Goal: Transaction & Acquisition: Purchase product/service

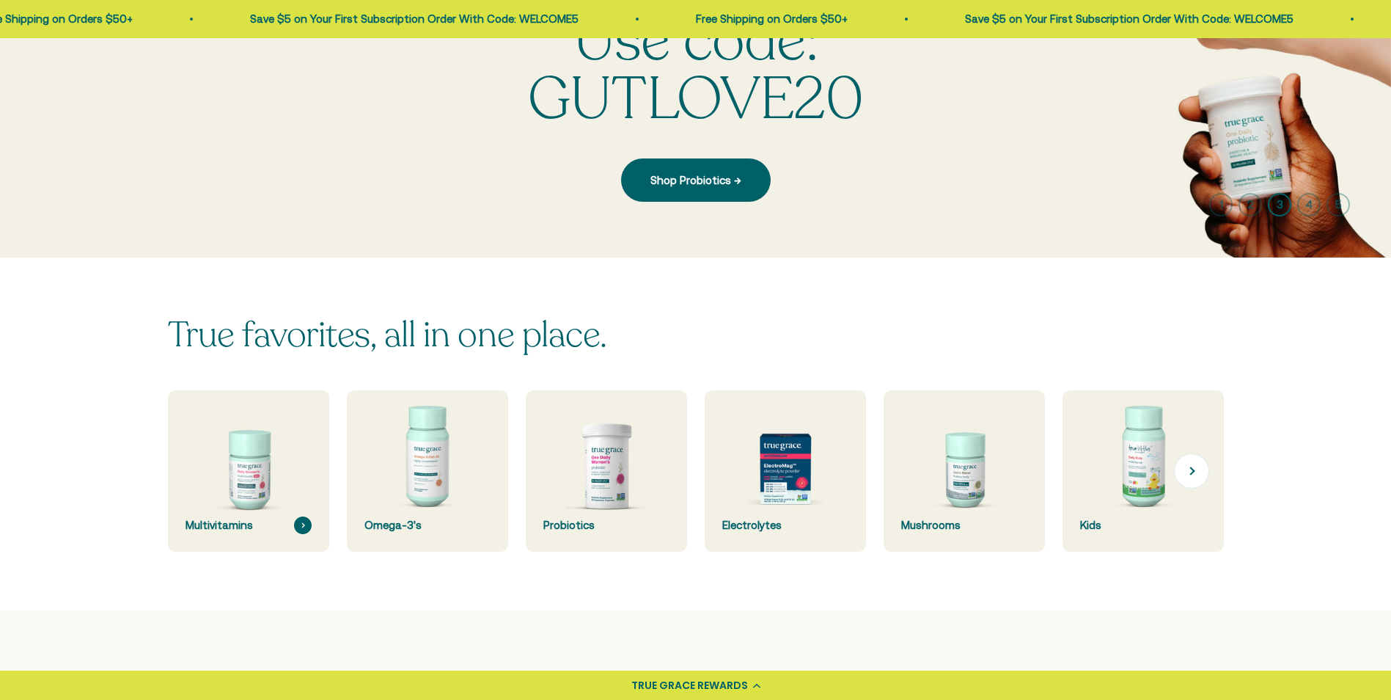
click at [269, 422] on img at bounding box center [248, 470] width 171 height 171
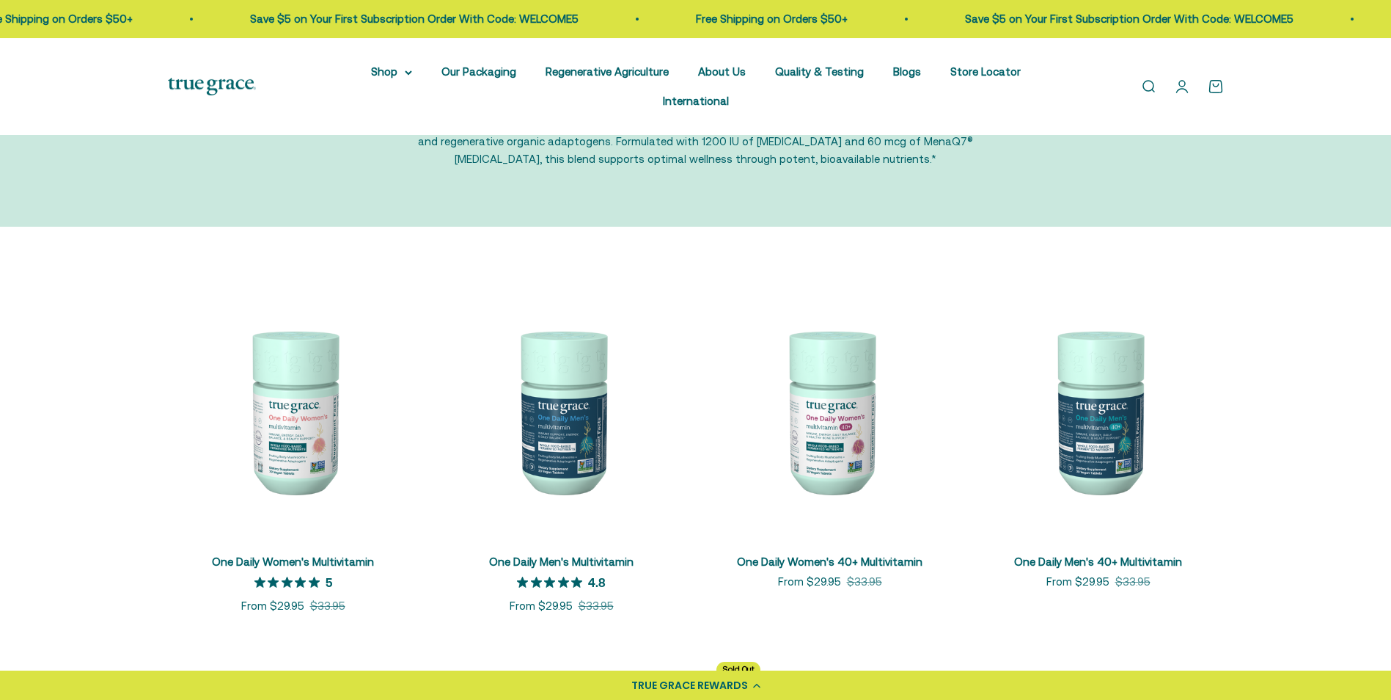
scroll to position [147, 0]
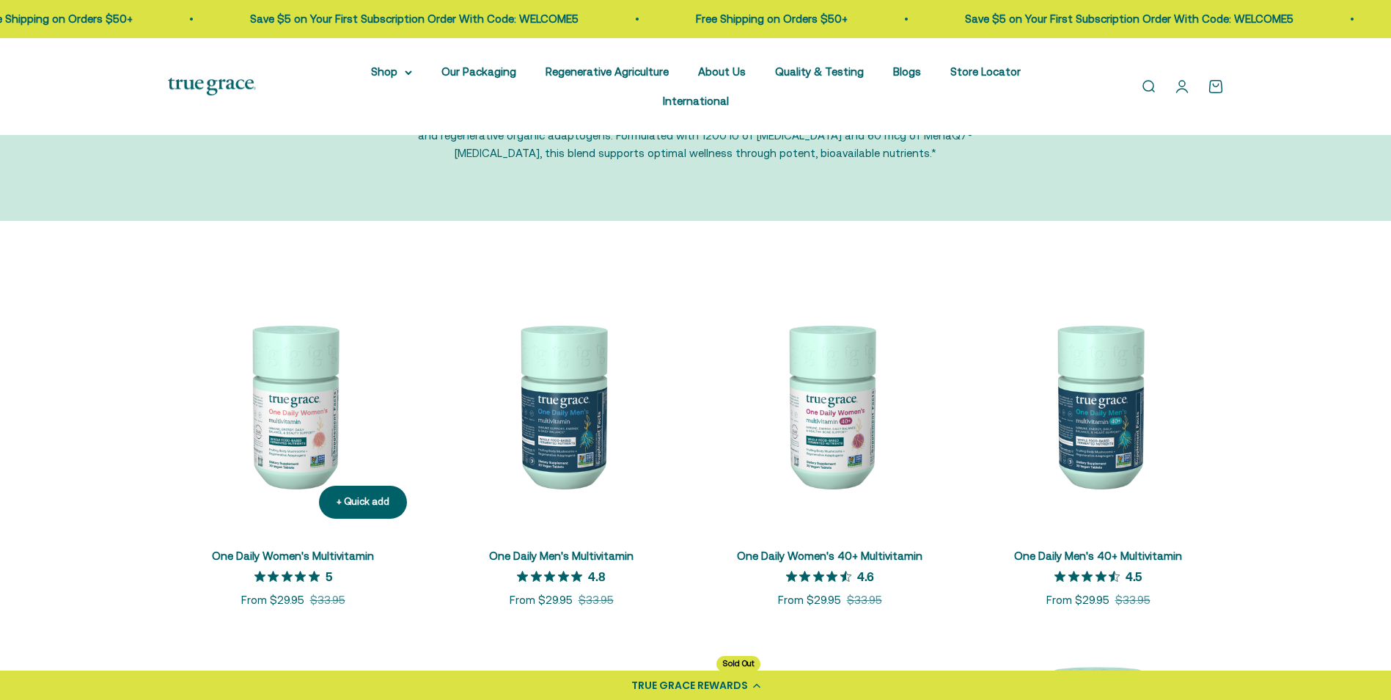
click at [316, 414] on img at bounding box center [293, 404] width 251 height 251
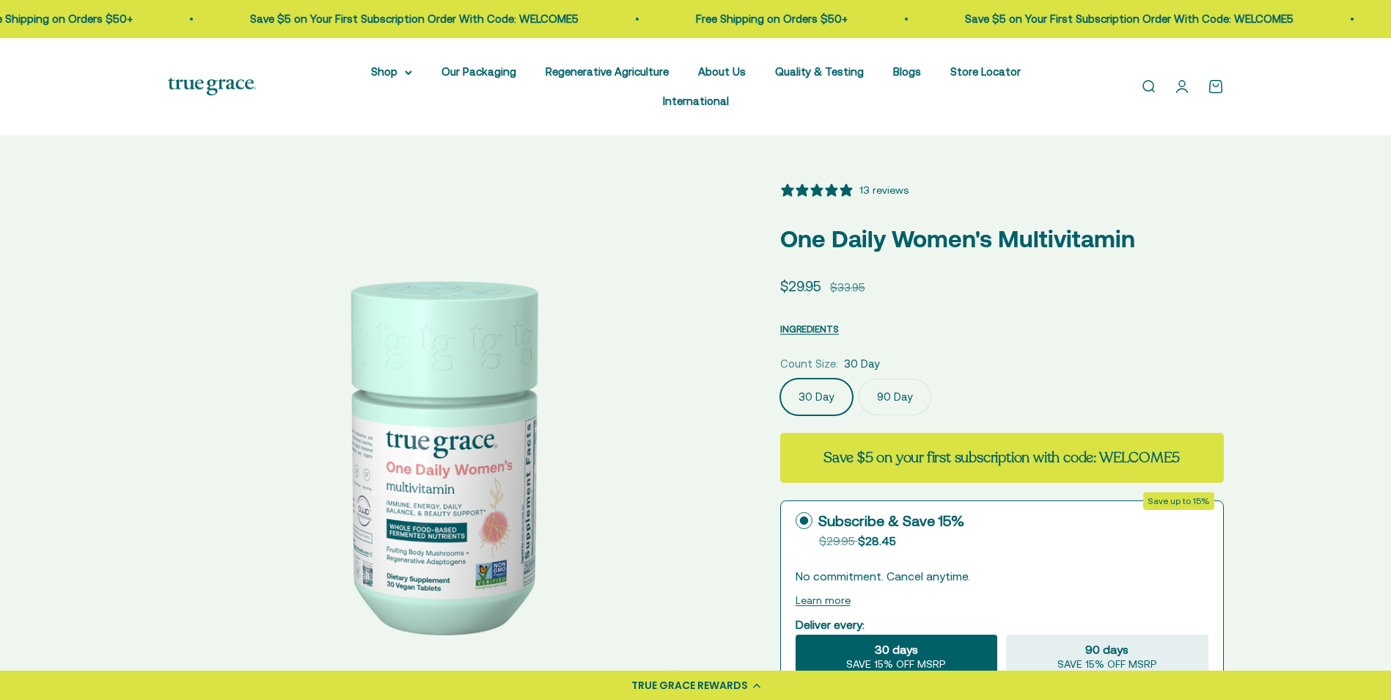
select select "3"
click at [898, 378] on label "90 Day" at bounding box center [895, 396] width 73 height 37
click at [780, 378] on input "90 Day" at bounding box center [780, 378] width 1 height 1
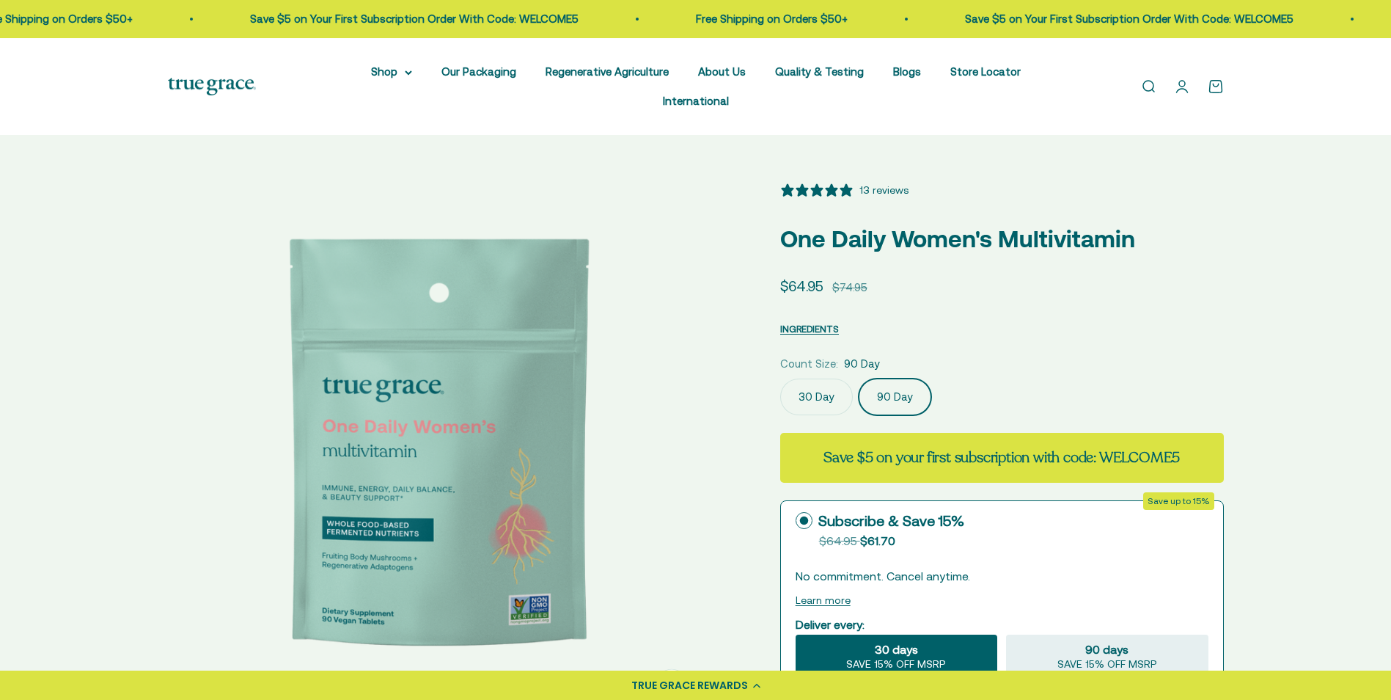
click at [831, 378] on label "30 Day" at bounding box center [816, 396] width 73 height 37
click at [780, 378] on input "30 Day" at bounding box center [780, 378] width 1 height 1
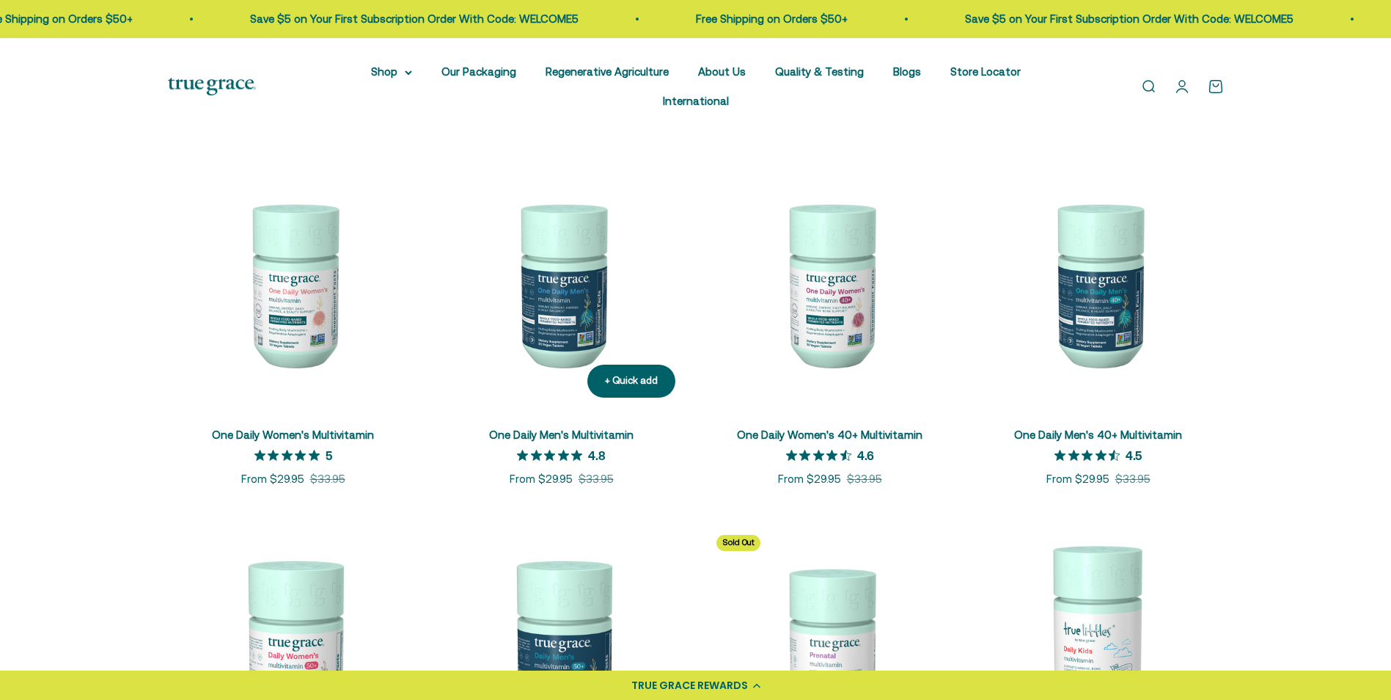
scroll to position [293, 0]
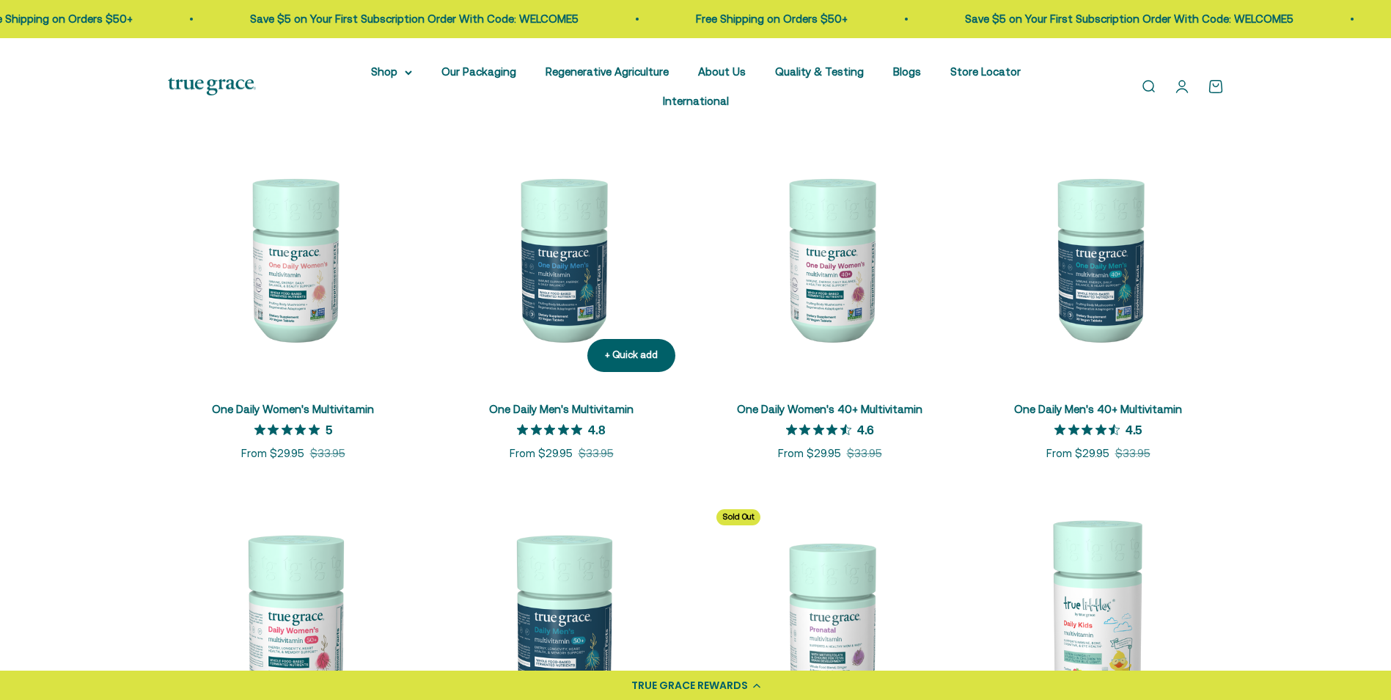
click at [535, 314] on img at bounding box center [561, 258] width 251 height 251
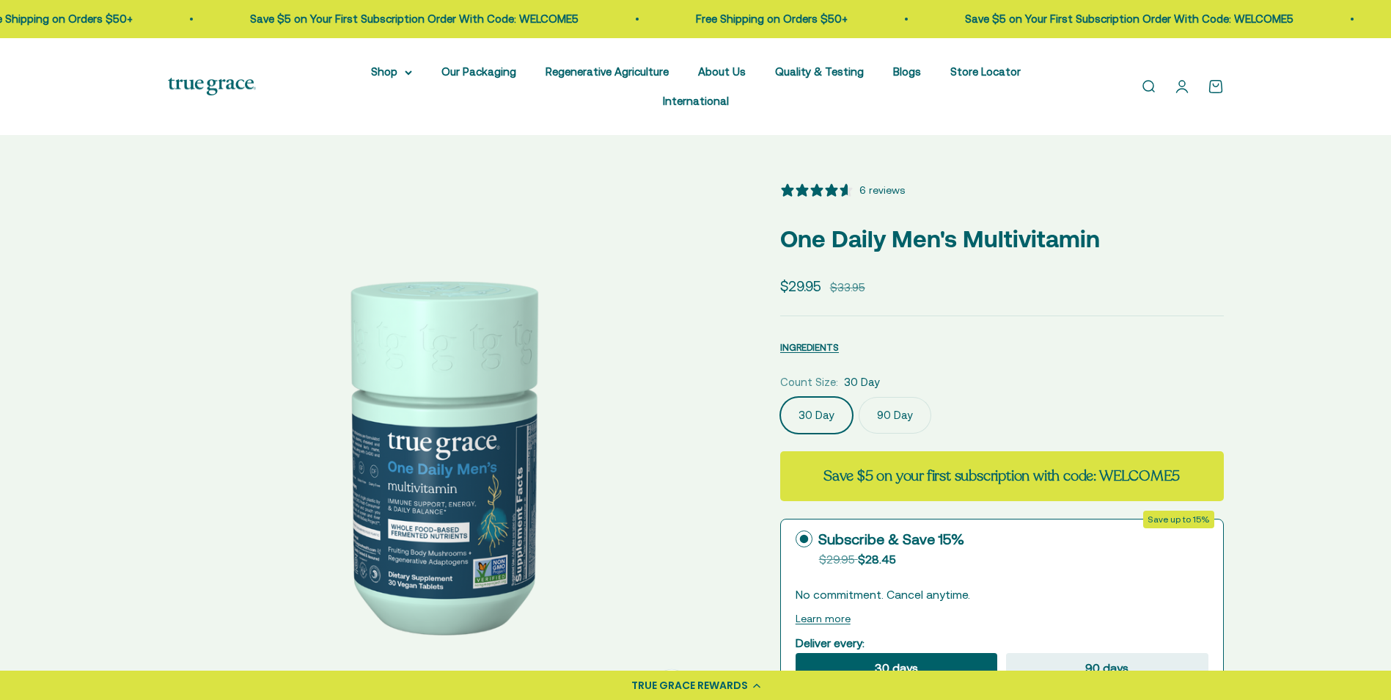
select select "3"
click at [906, 397] on label "90 Day" at bounding box center [895, 415] width 73 height 37
click at [780, 396] on input "90 Day" at bounding box center [780, 396] width 1 height 1
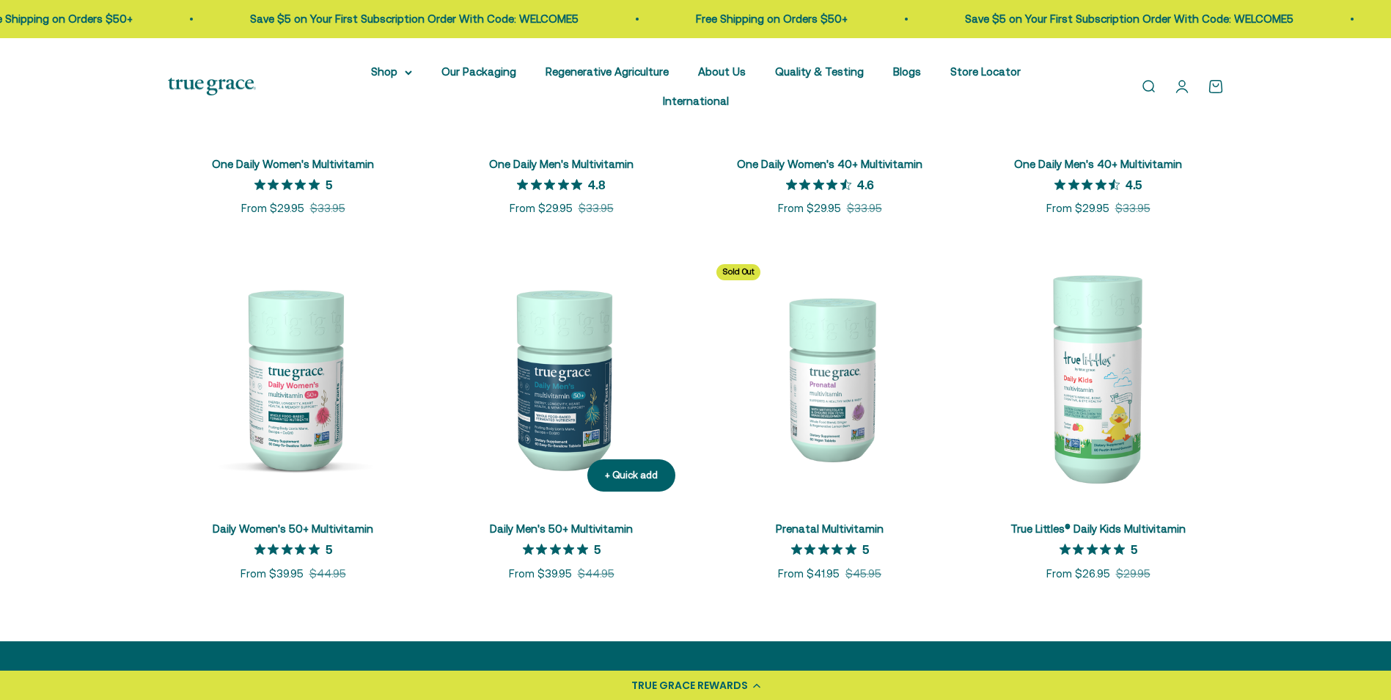
scroll to position [587, 0]
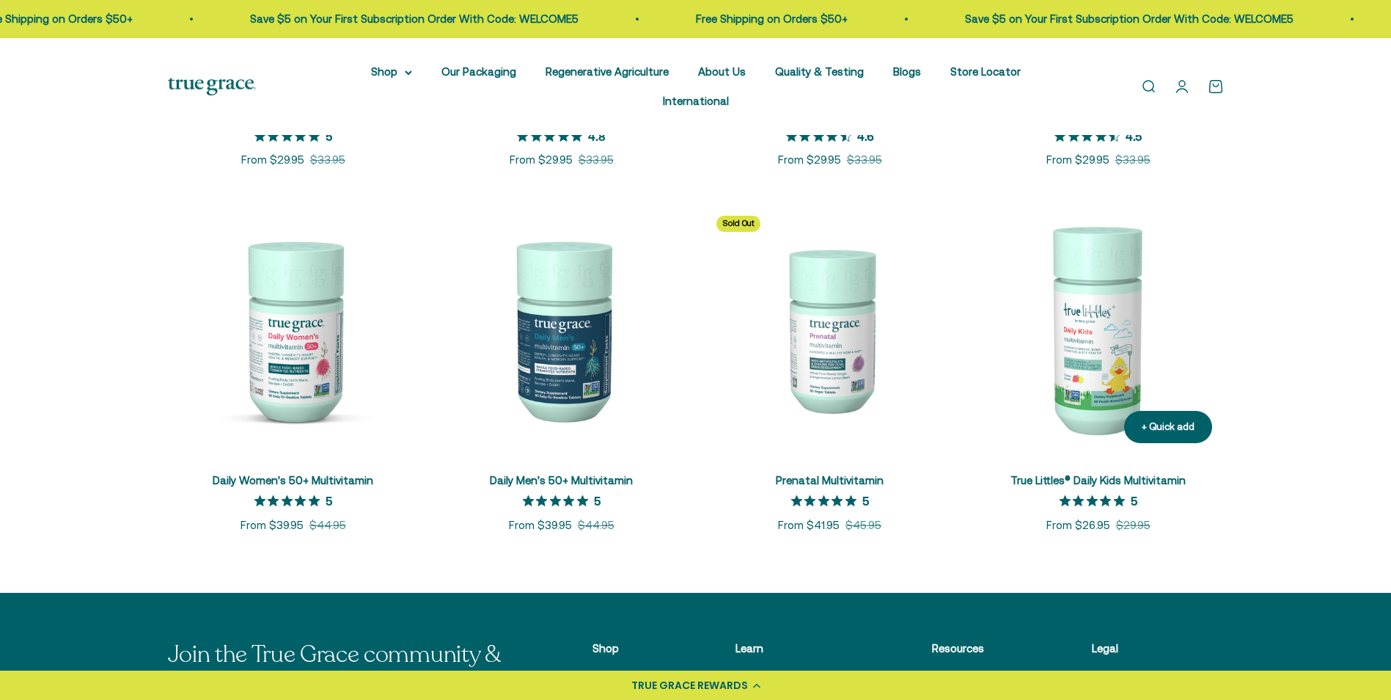
click at [1116, 296] on img at bounding box center [1098, 329] width 251 height 251
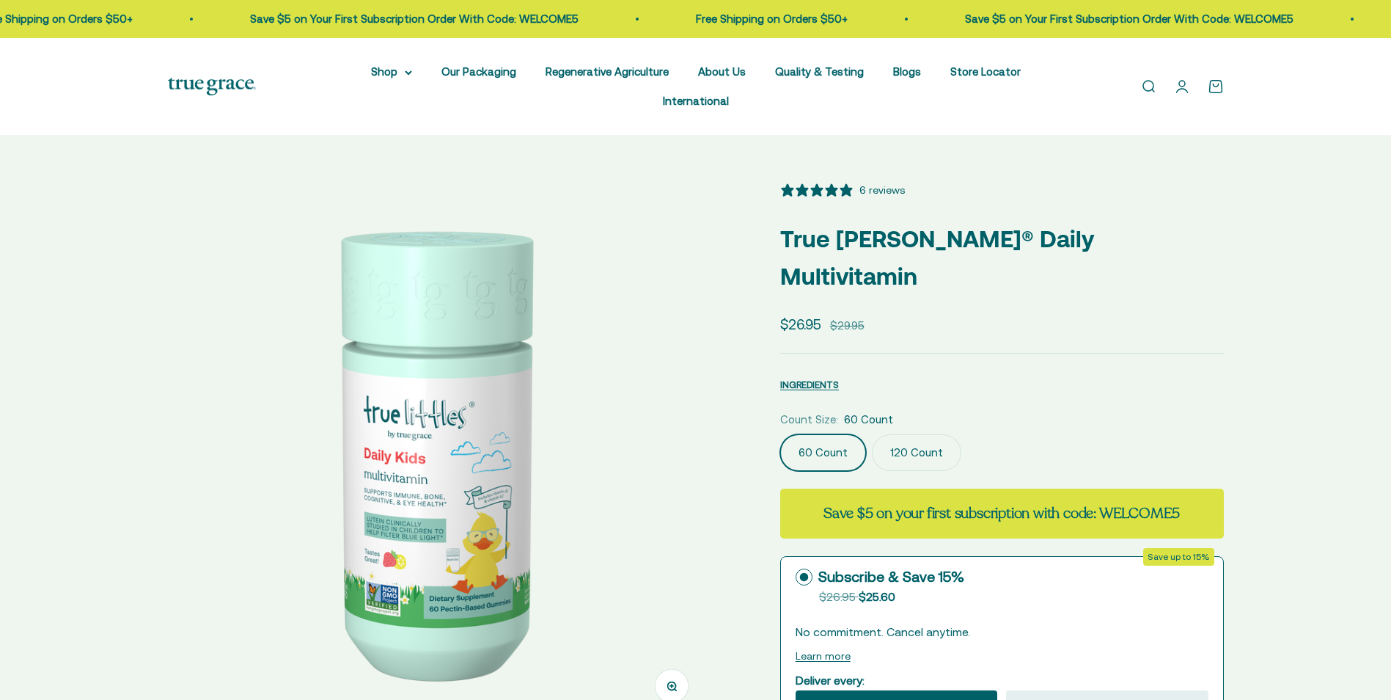
select select "3"
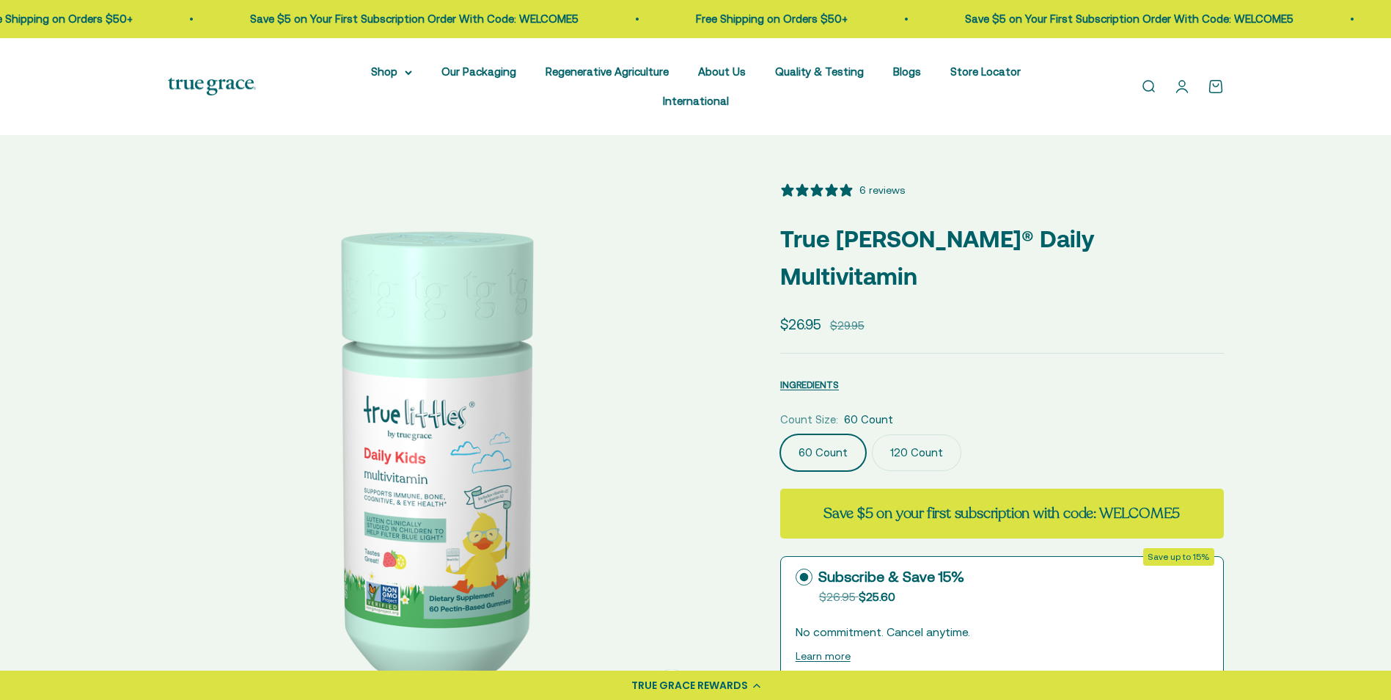
click at [927, 434] on label "120 Count" at bounding box center [916, 452] width 89 height 37
click at [780, 433] on input "120 Count" at bounding box center [780, 433] width 1 height 1
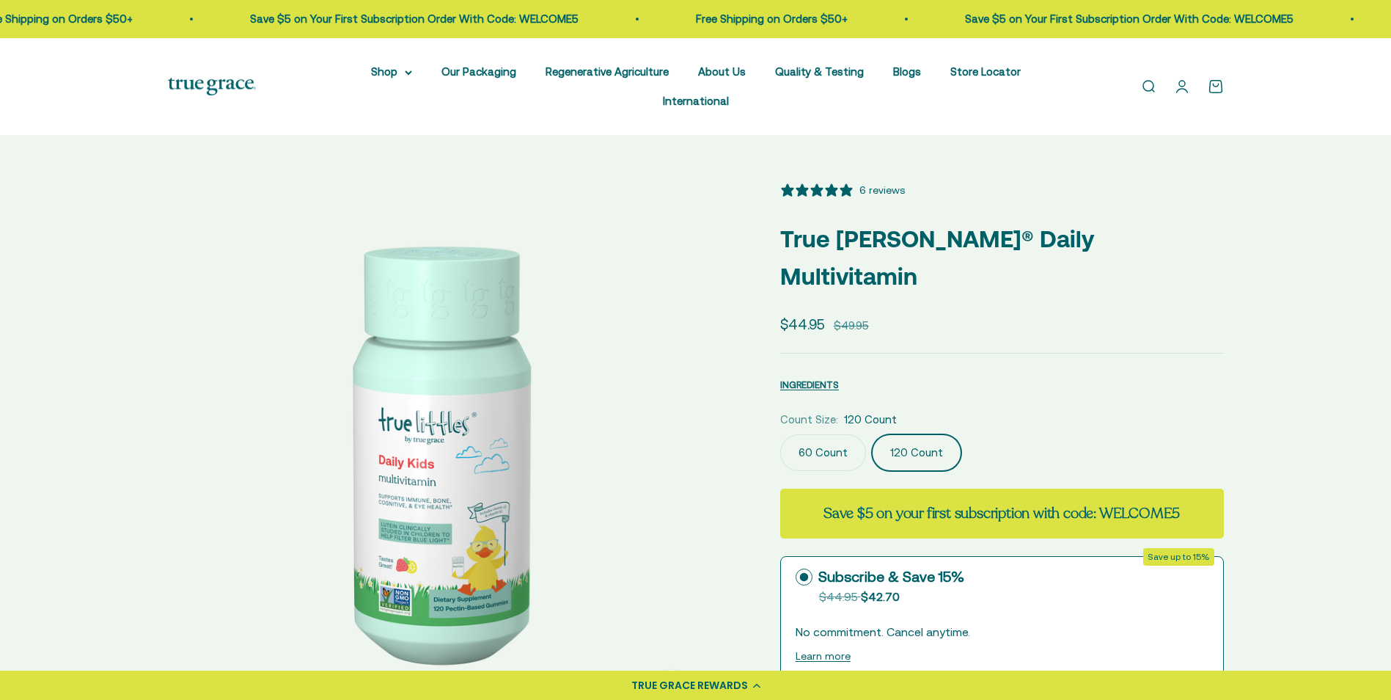
click at [835, 434] on label "60 Count" at bounding box center [823, 452] width 86 height 37
click at [780, 433] on input "60 Count" at bounding box center [780, 433] width 1 height 1
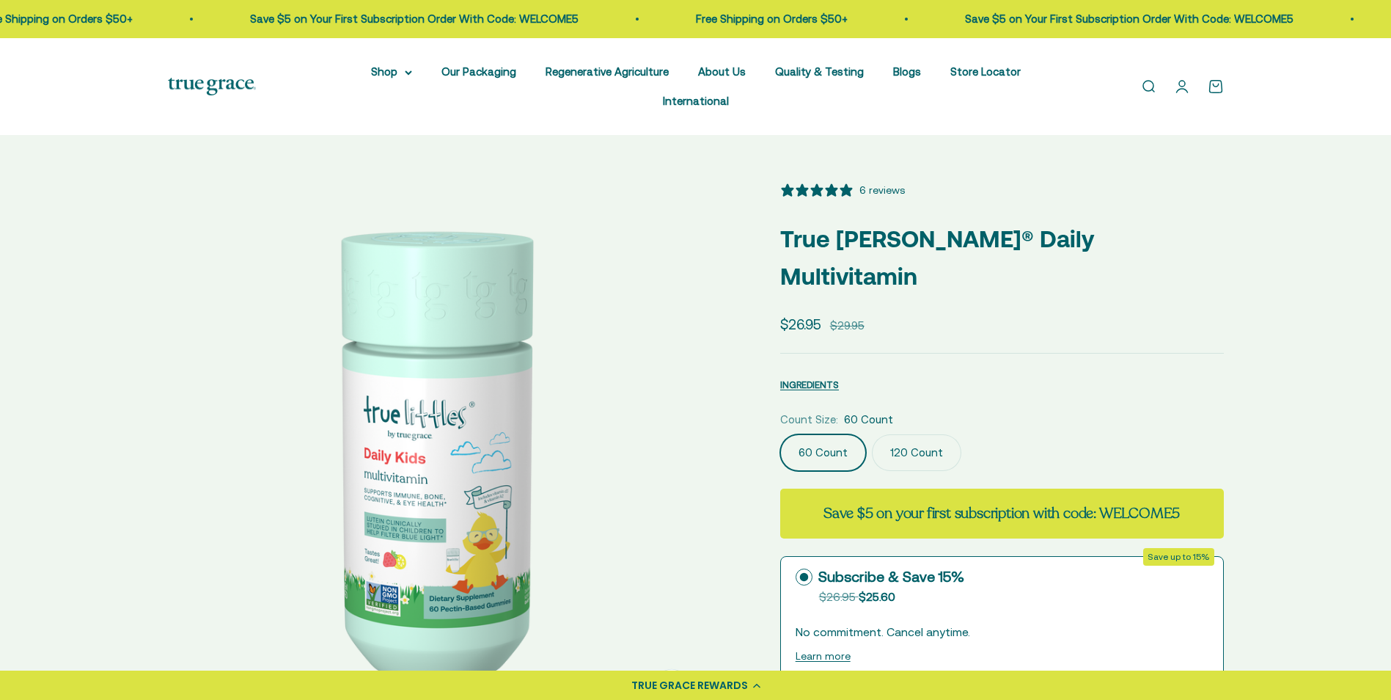
click at [928, 434] on label "120 Count" at bounding box center [916, 452] width 89 height 37
click at [780, 433] on input "120 Count" at bounding box center [780, 433] width 1 height 1
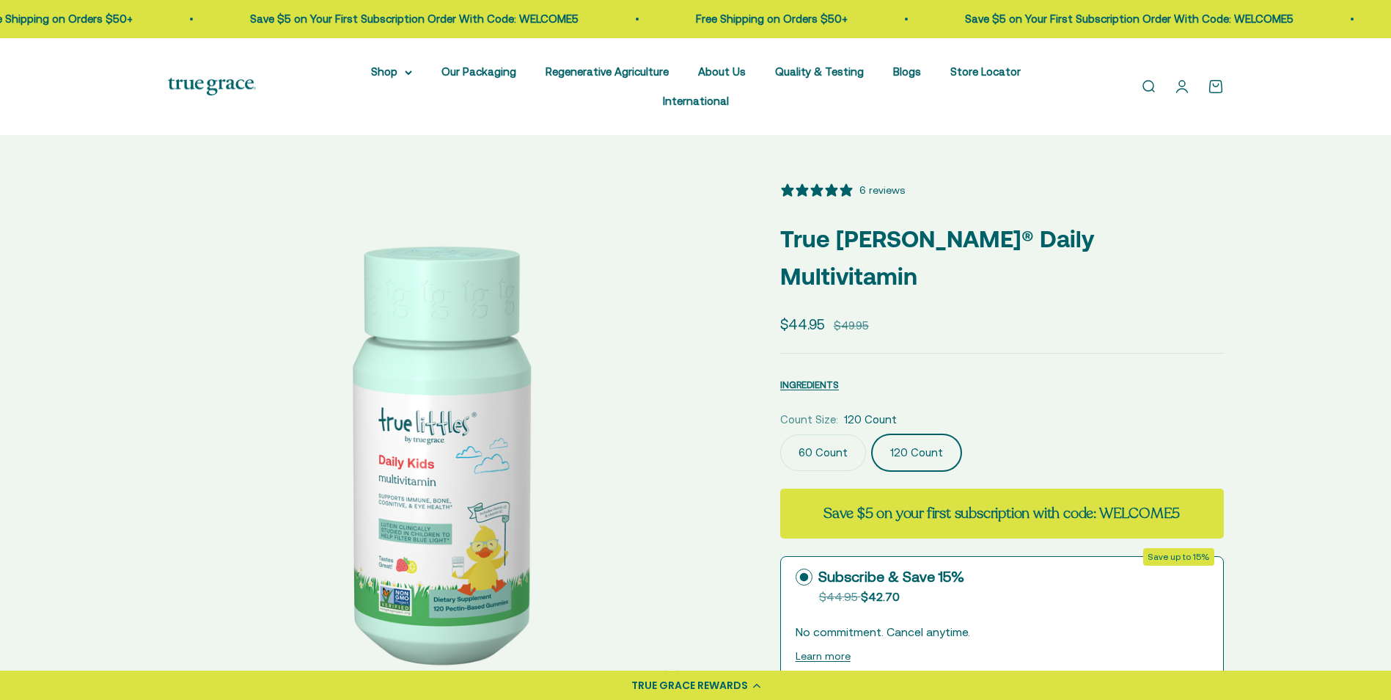
click at [836, 434] on label "60 Count" at bounding box center [823, 452] width 86 height 37
click at [780, 433] on input "60 Count" at bounding box center [780, 433] width 1 height 1
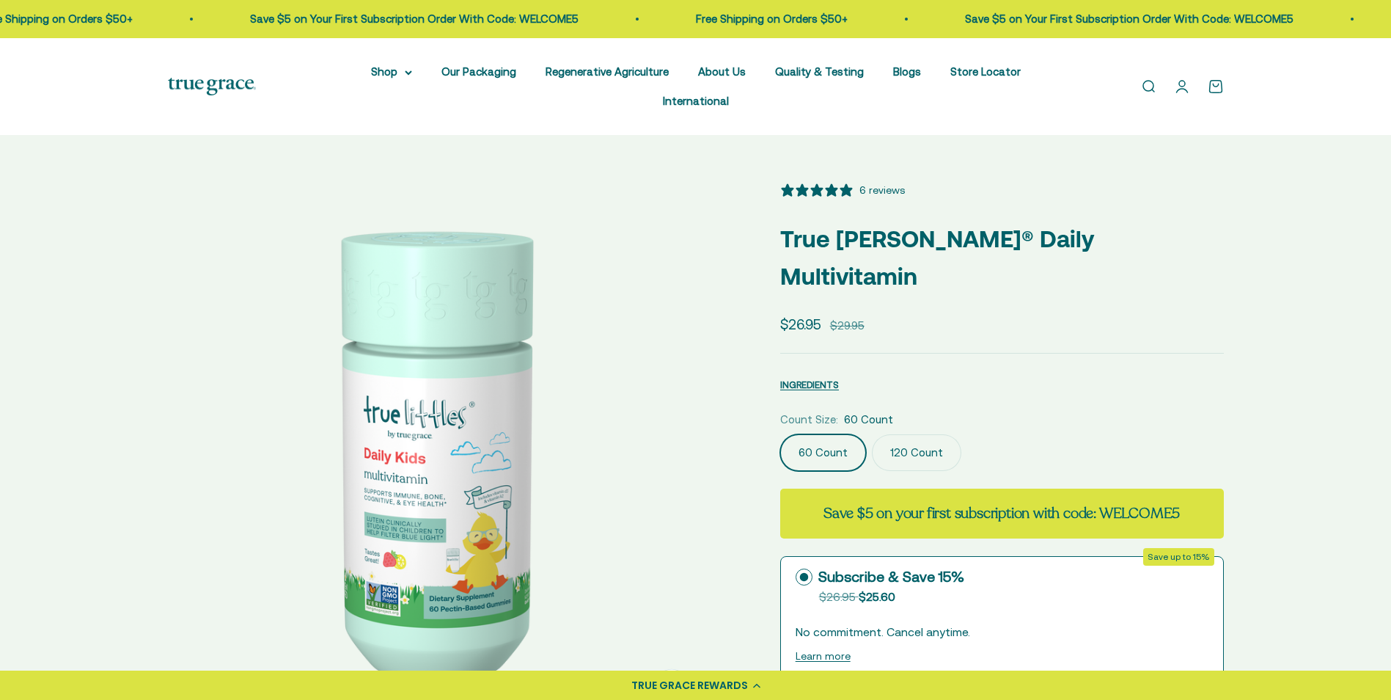
click at [895, 434] on label "120 Count" at bounding box center [916, 452] width 89 height 37
click at [780, 433] on input "120 Count" at bounding box center [780, 433] width 1 height 1
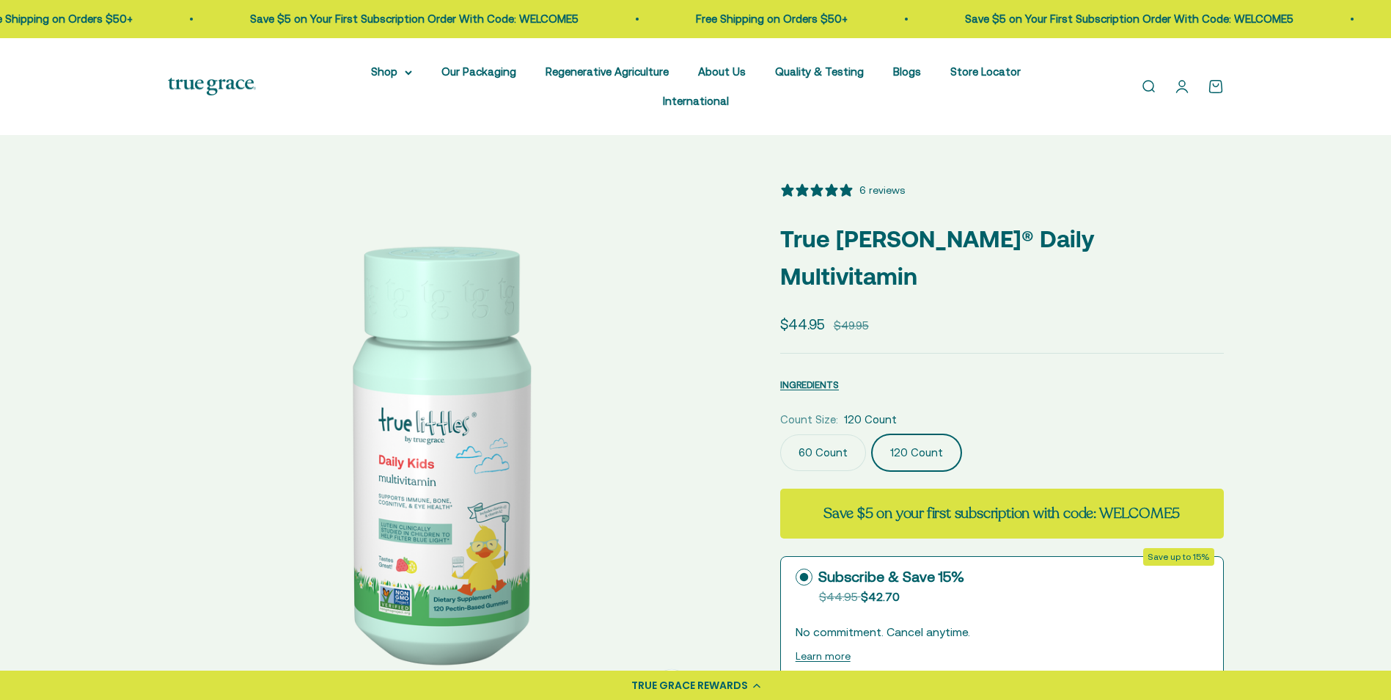
click at [828, 434] on label "60 Count" at bounding box center [823, 452] width 86 height 37
click at [780, 433] on input "60 Count" at bounding box center [780, 433] width 1 height 1
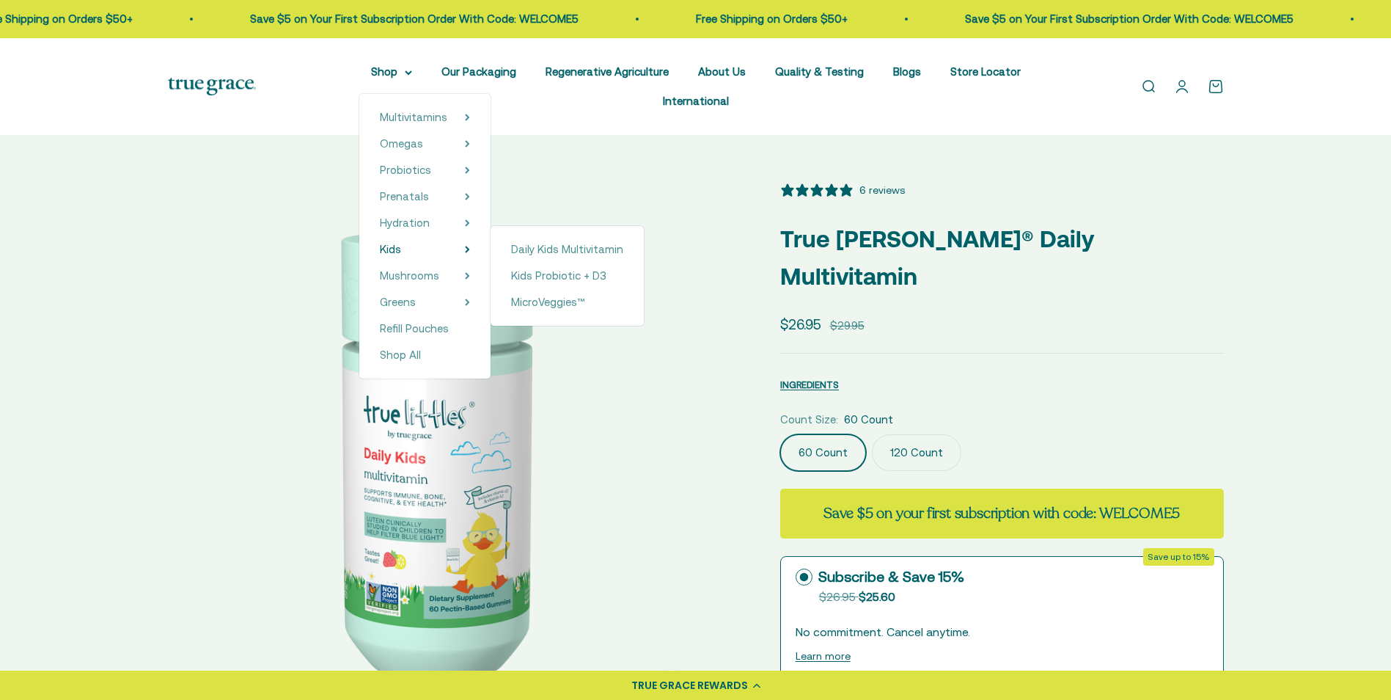
click at [501, 261] on div "Daily Kids Multivitamin Kids Probiotic + D3 MicroVeggies™" at bounding box center [567, 276] width 153 height 100
click at [511, 252] on span "Daily Kids Multivitamin" at bounding box center [567, 249] width 112 height 12
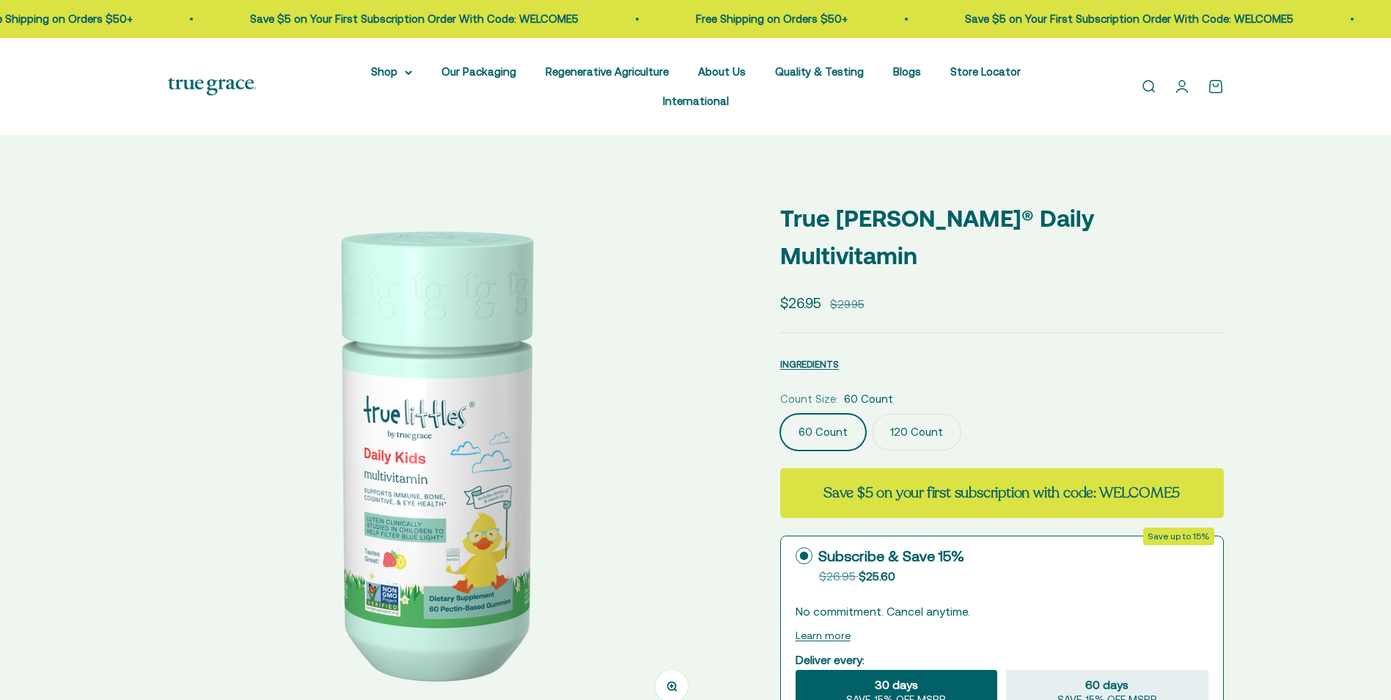
select select "3"
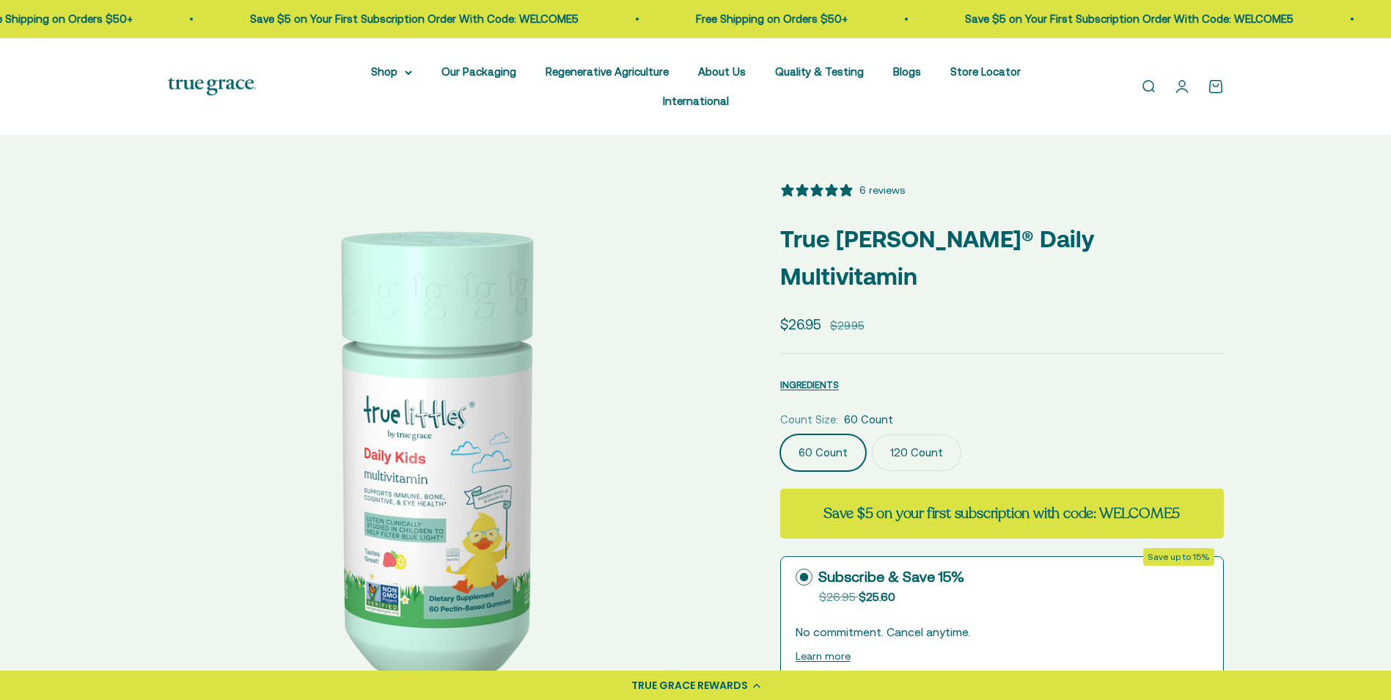
click at [912, 434] on label "120 Count" at bounding box center [916, 452] width 89 height 37
click at [780, 433] on input "120 Count" at bounding box center [780, 433] width 1 height 1
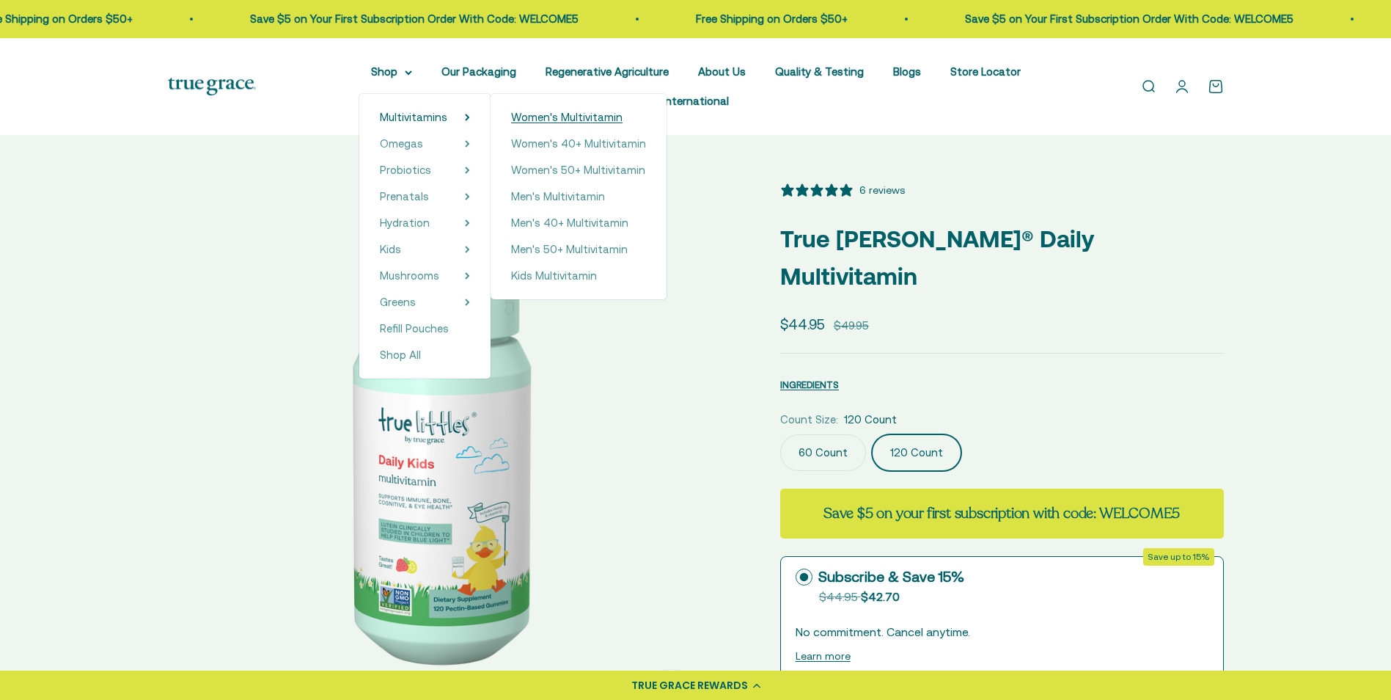
click at [511, 116] on span "Women's Multivitamin" at bounding box center [566, 117] width 111 height 12
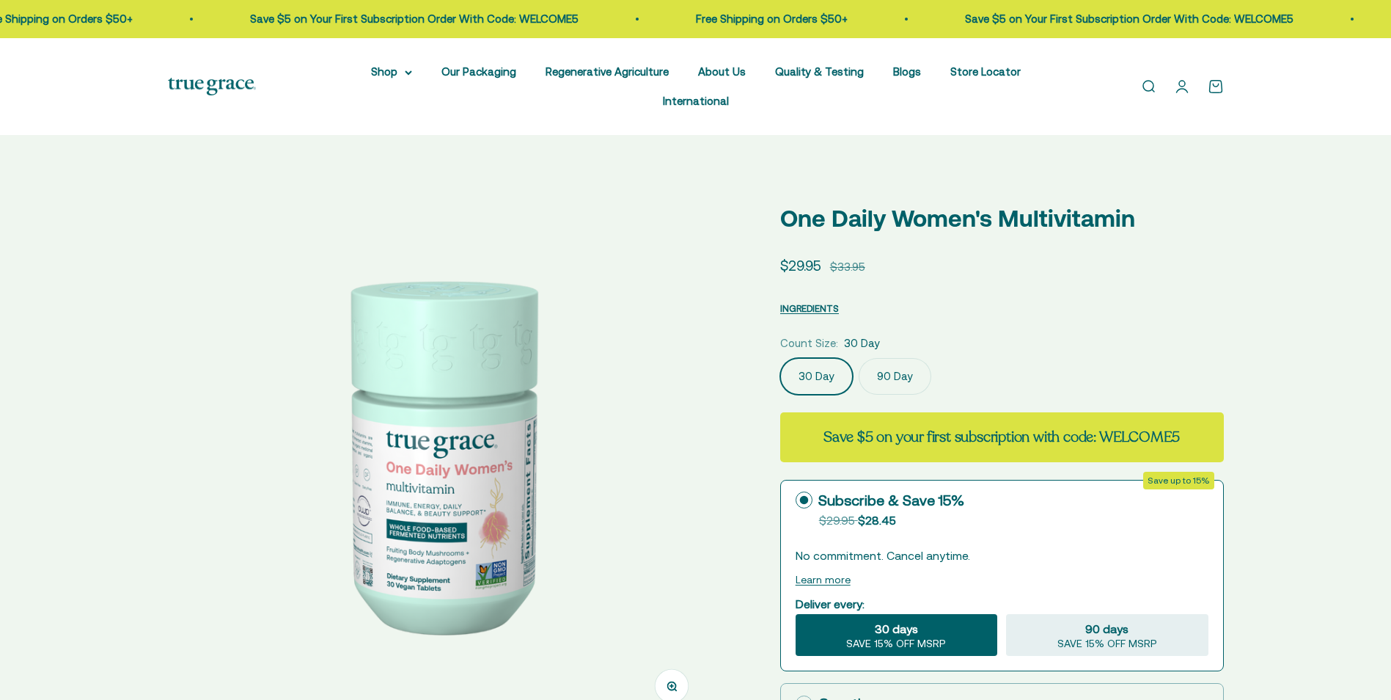
click at [896, 358] on label "90 Day" at bounding box center [895, 376] width 73 height 37
click at [780, 357] on input "90 Day" at bounding box center [780, 357] width 1 height 1
select select "3"
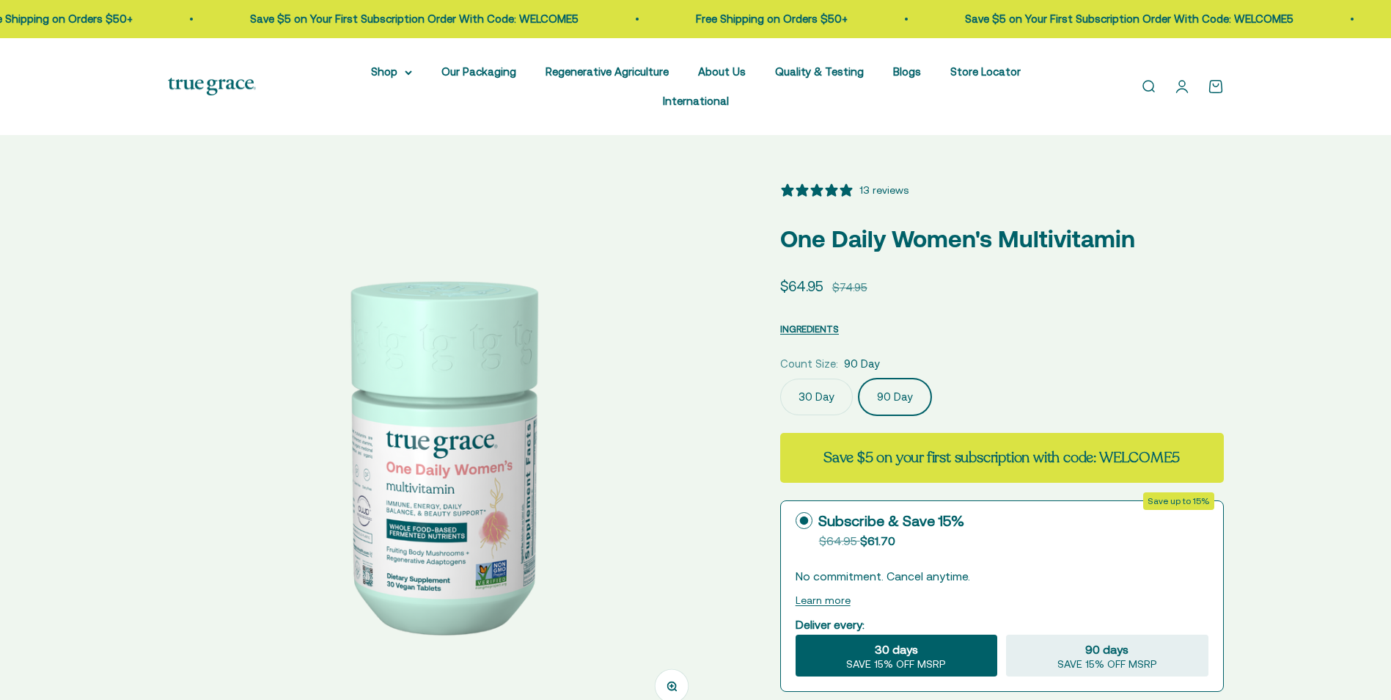
scroll to position [0, 560]
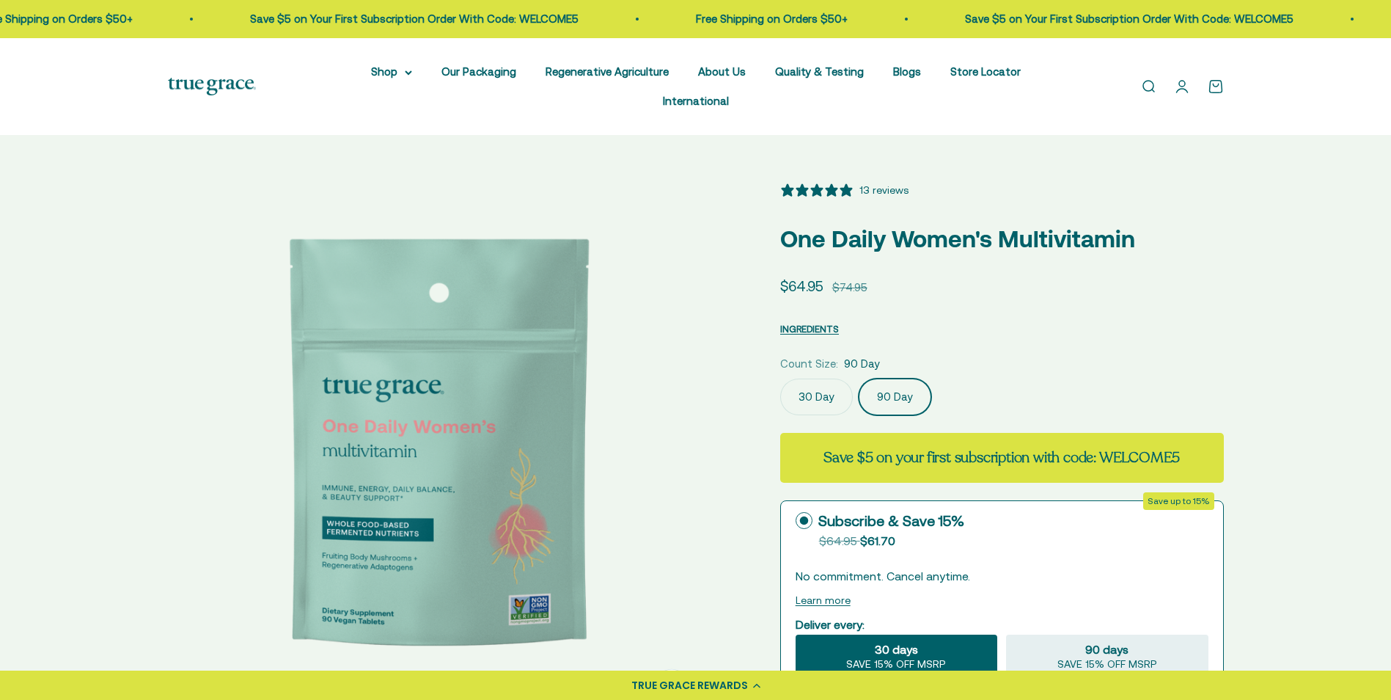
click at [802, 378] on label "30 Day" at bounding box center [816, 396] width 73 height 37
click at [780, 378] on input "30 Day" at bounding box center [780, 378] width 1 height 1
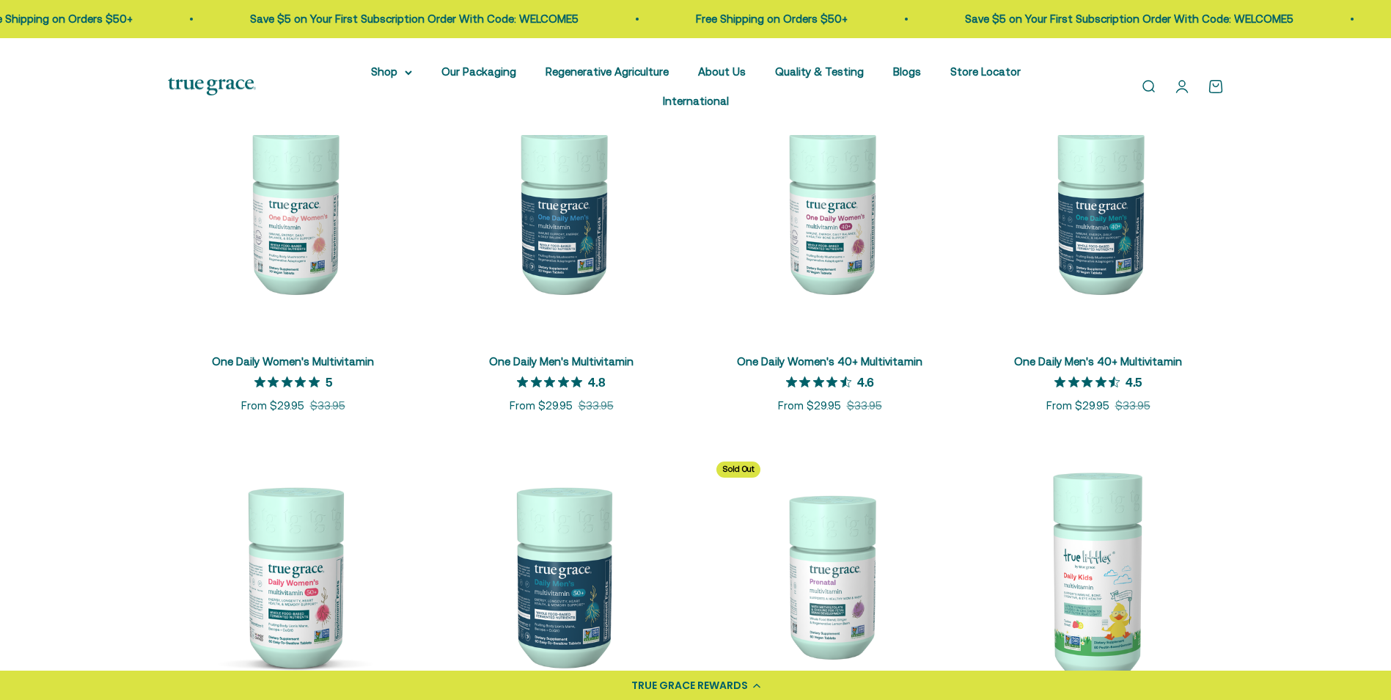
scroll to position [367, 0]
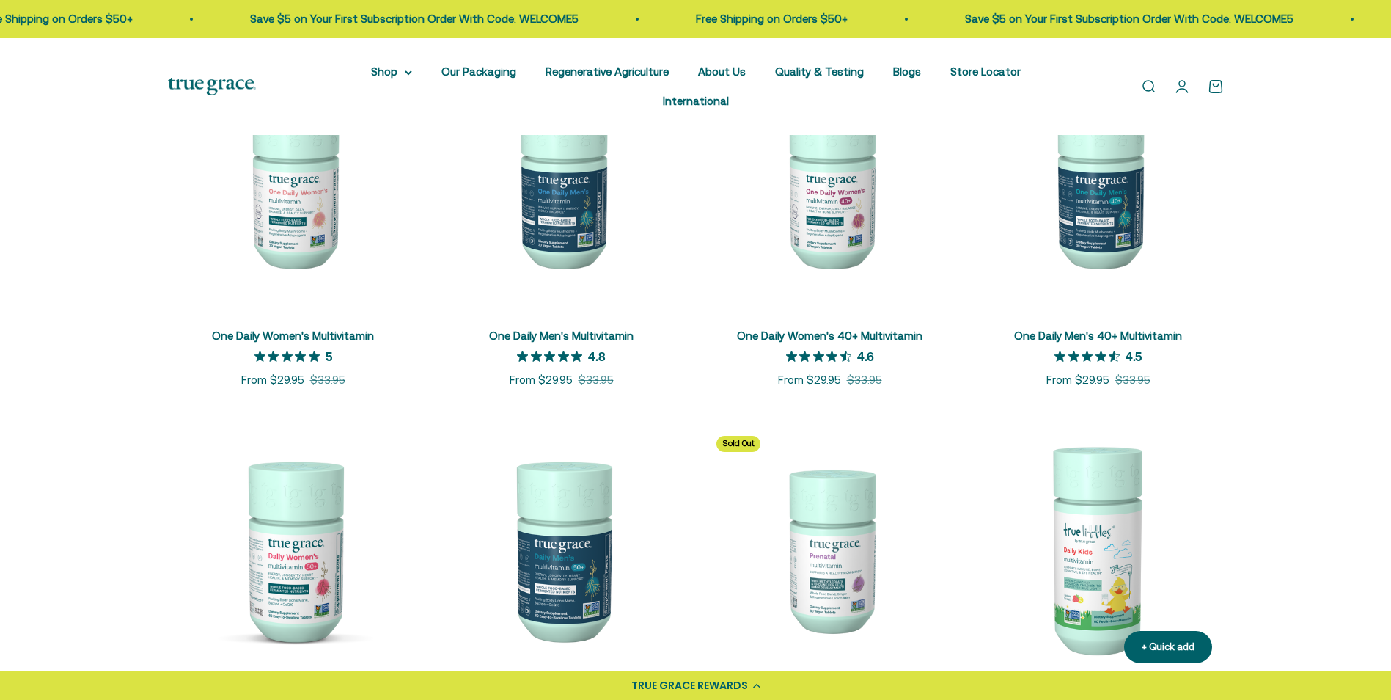
click at [1128, 528] on img at bounding box center [1098, 549] width 251 height 251
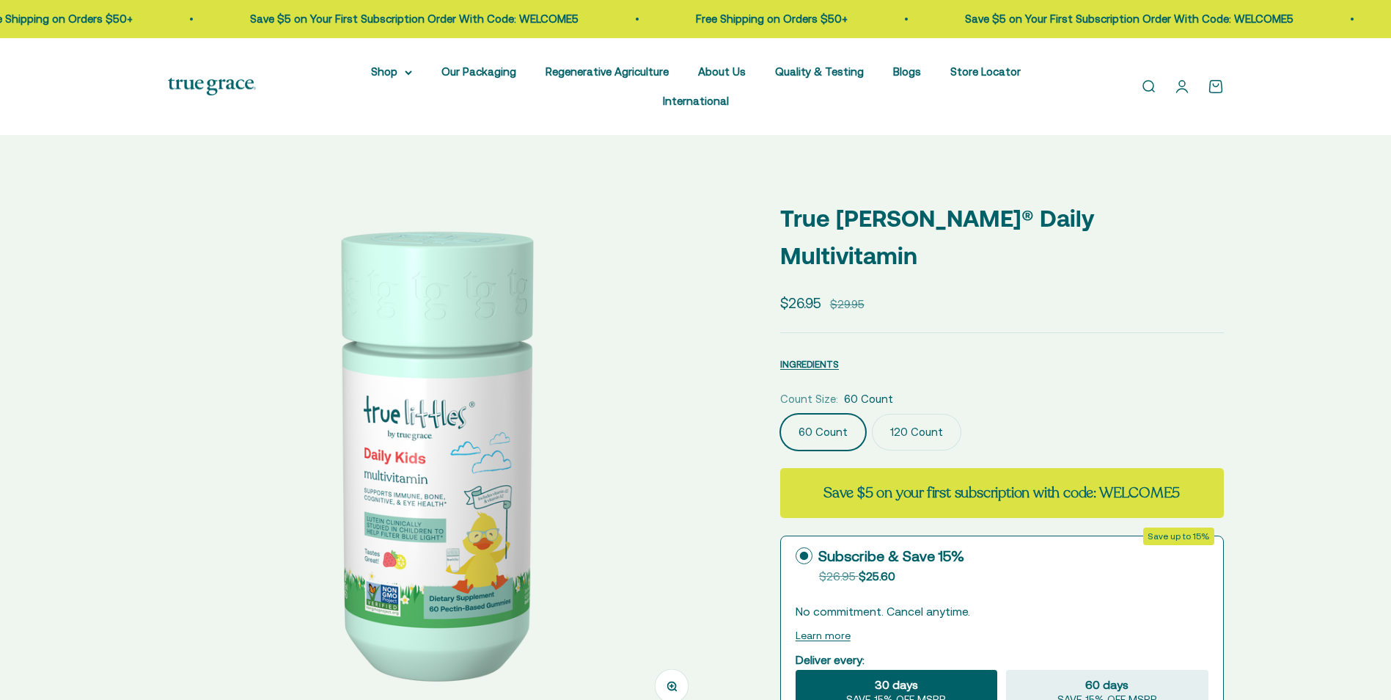
select select "3"
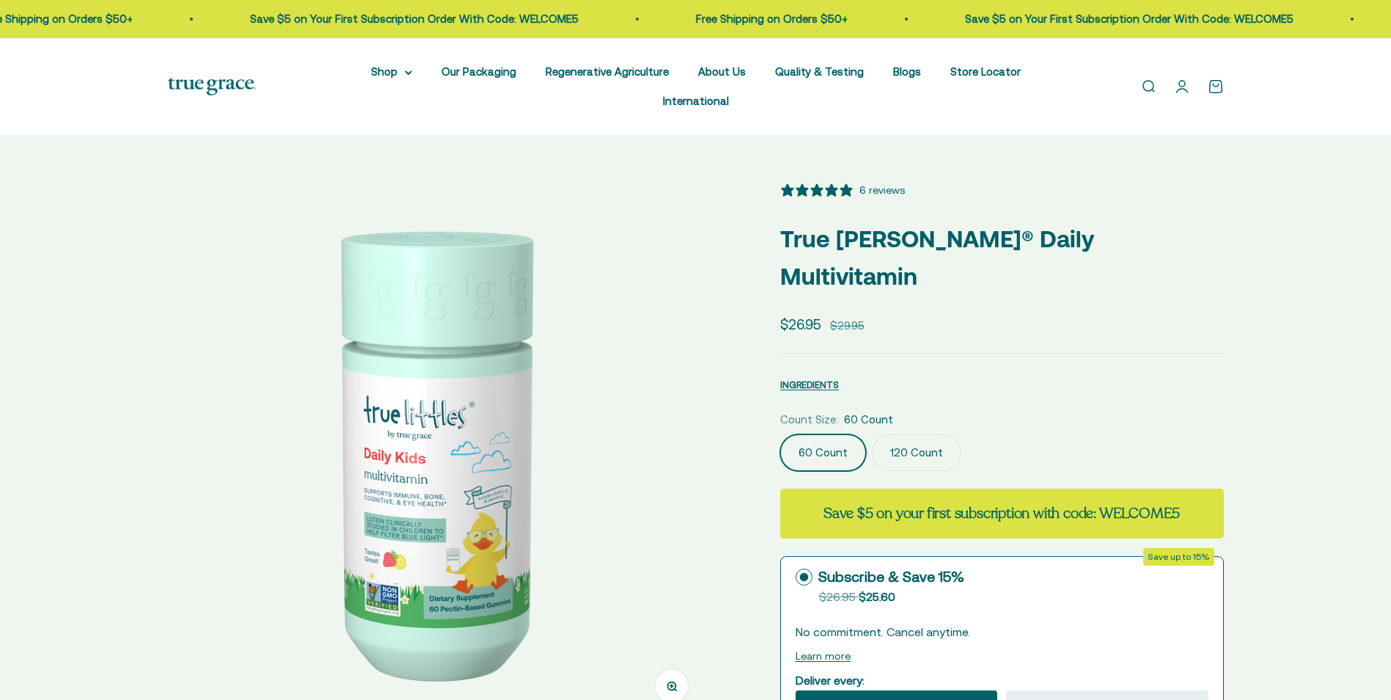
click at [896, 411] on fieldset "Count Size: 60 Count 60 Count 120 Count" at bounding box center [1002, 441] width 444 height 60
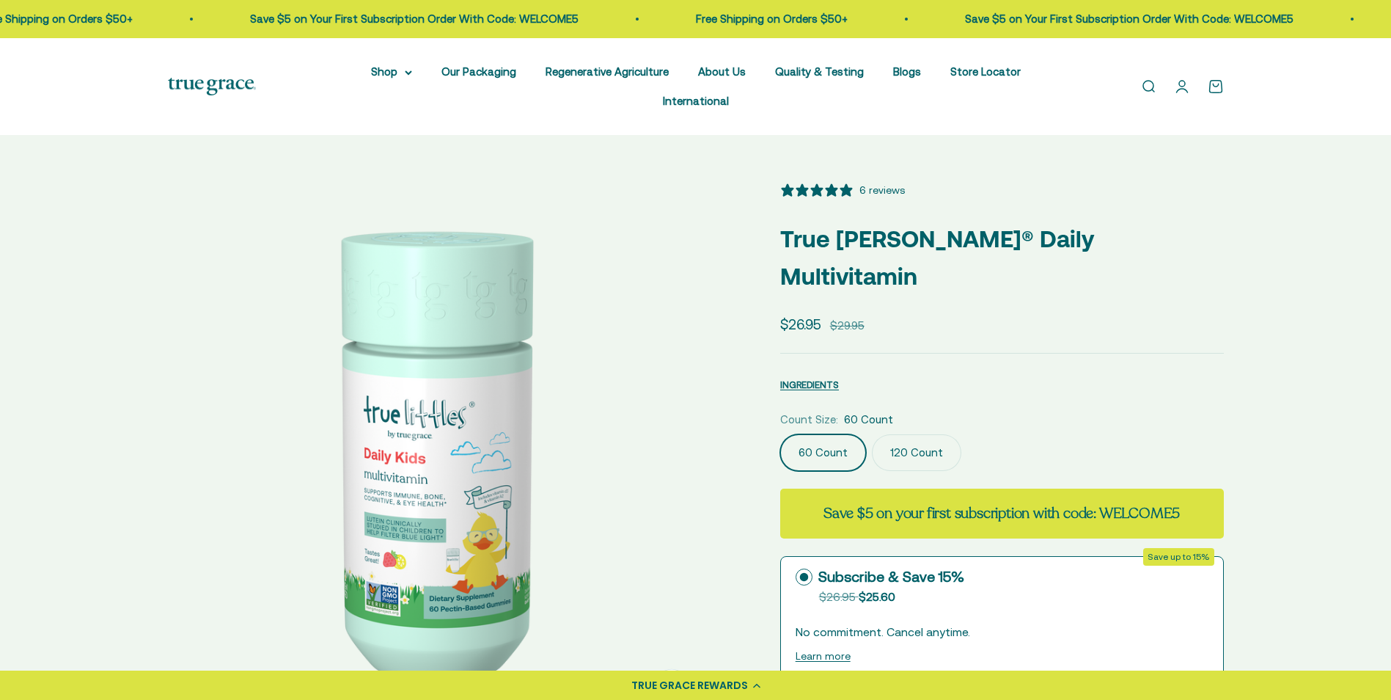
click at [904, 434] on label "120 Count" at bounding box center [916, 452] width 89 height 37
click at [780, 433] on input "120 Count" at bounding box center [780, 433] width 1 height 1
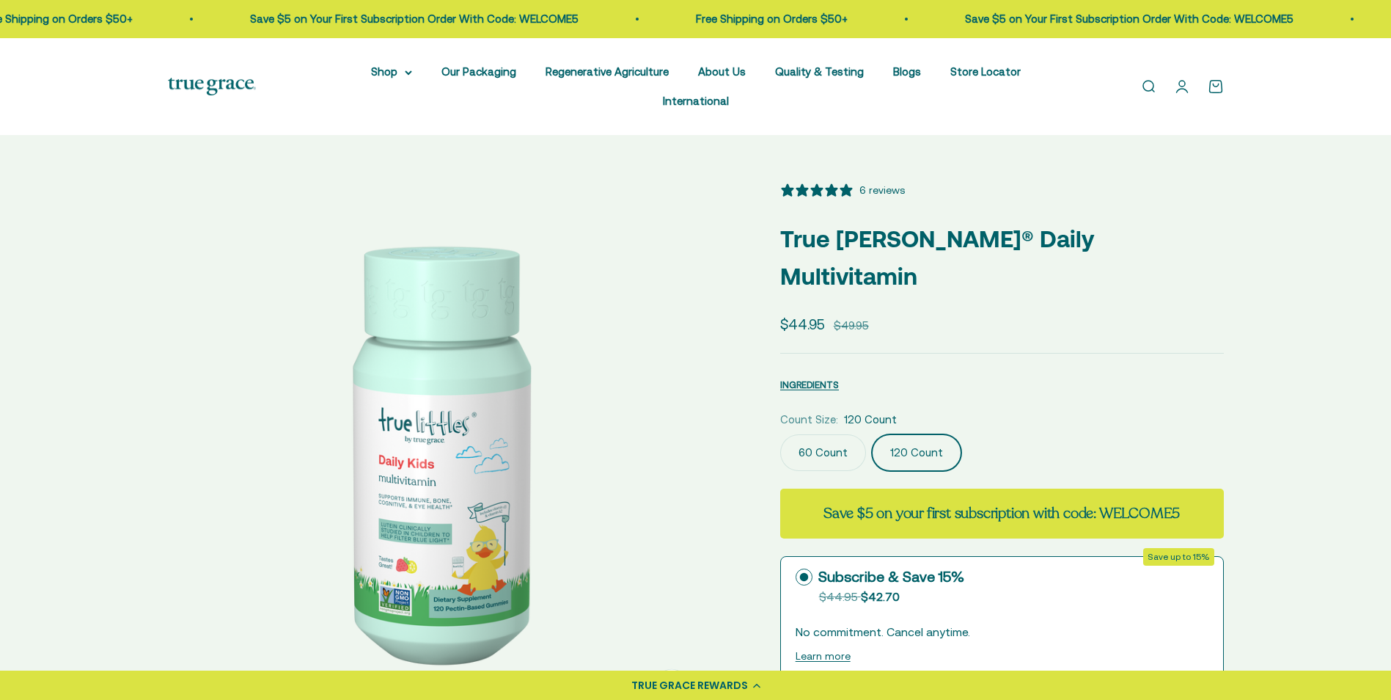
click at [821, 434] on label "60 Count" at bounding box center [823, 452] width 86 height 37
click at [780, 433] on input "60 Count" at bounding box center [780, 433] width 1 height 1
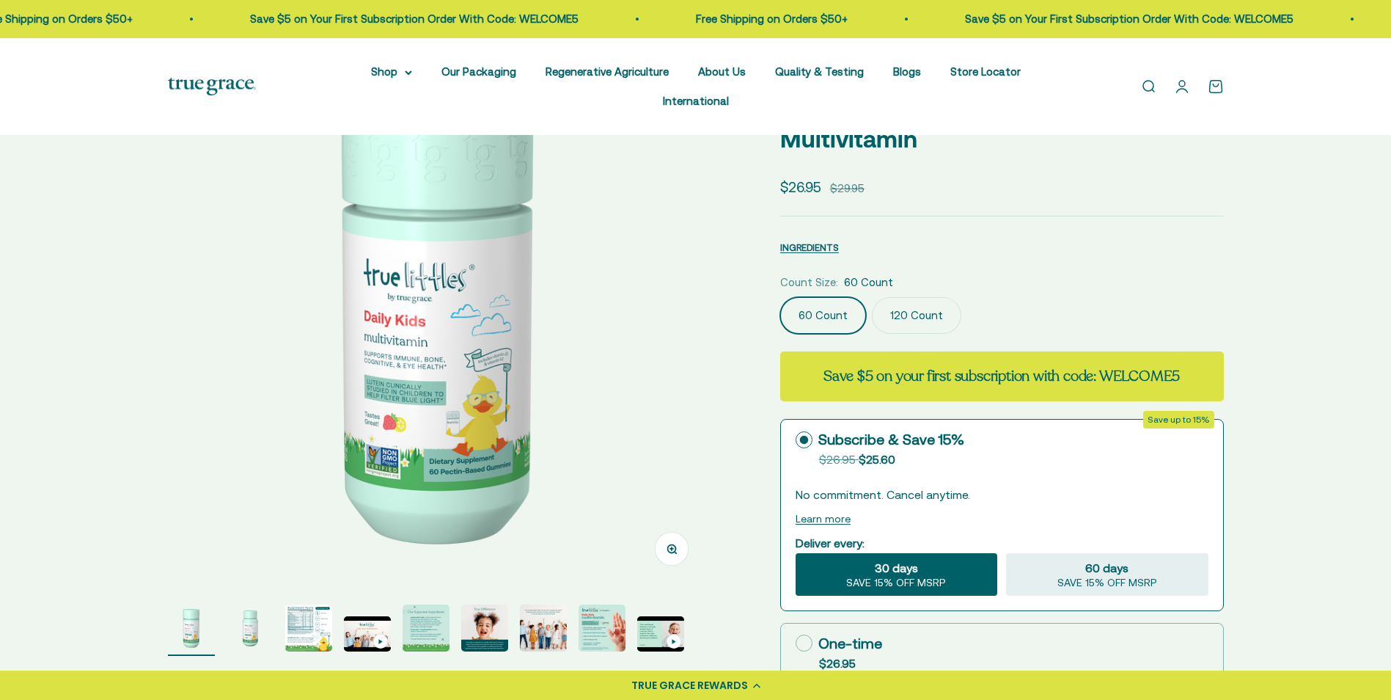
scroll to position [147, 0]
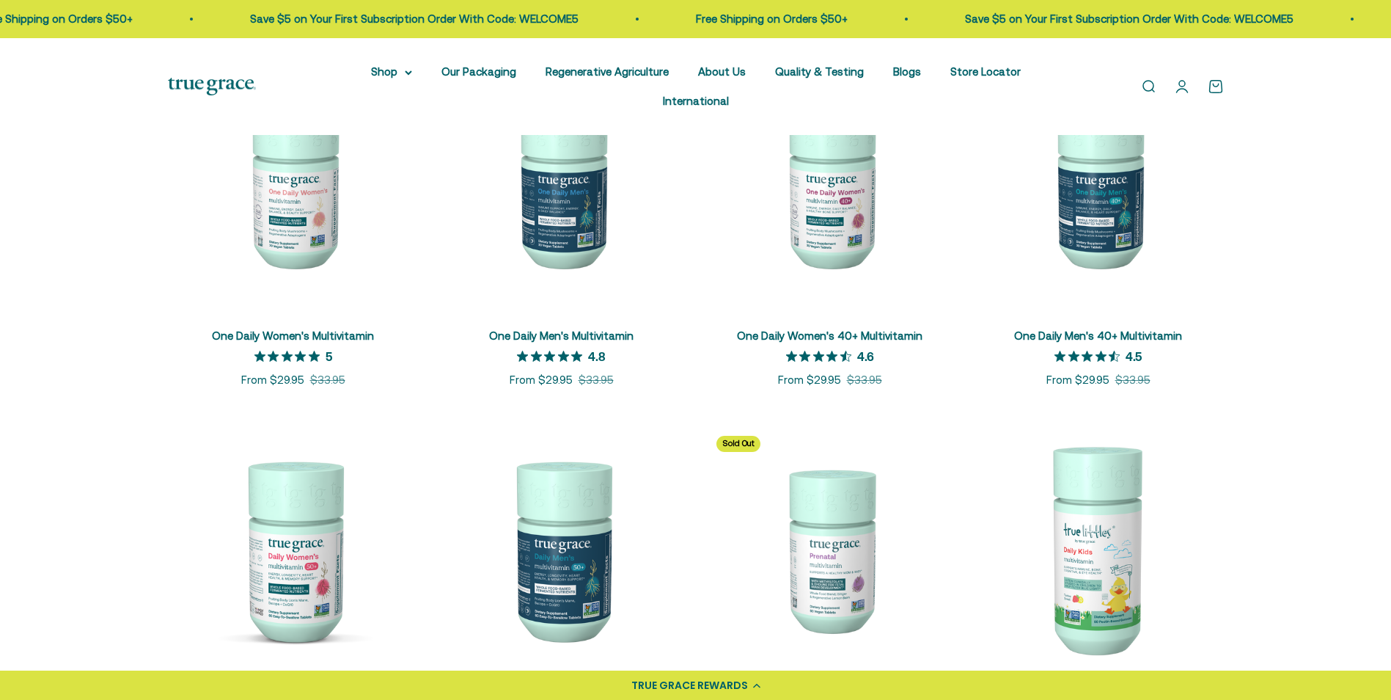
scroll to position [293, 0]
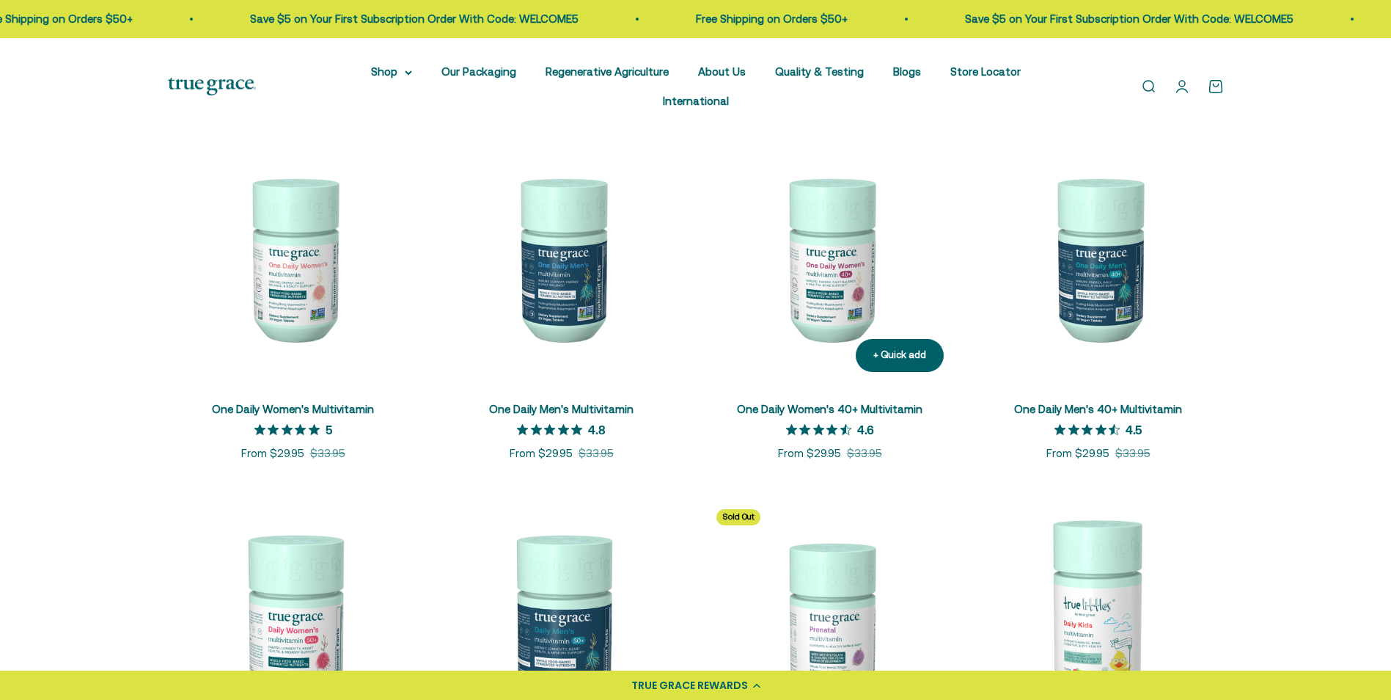
click at [814, 234] on img at bounding box center [830, 258] width 251 height 251
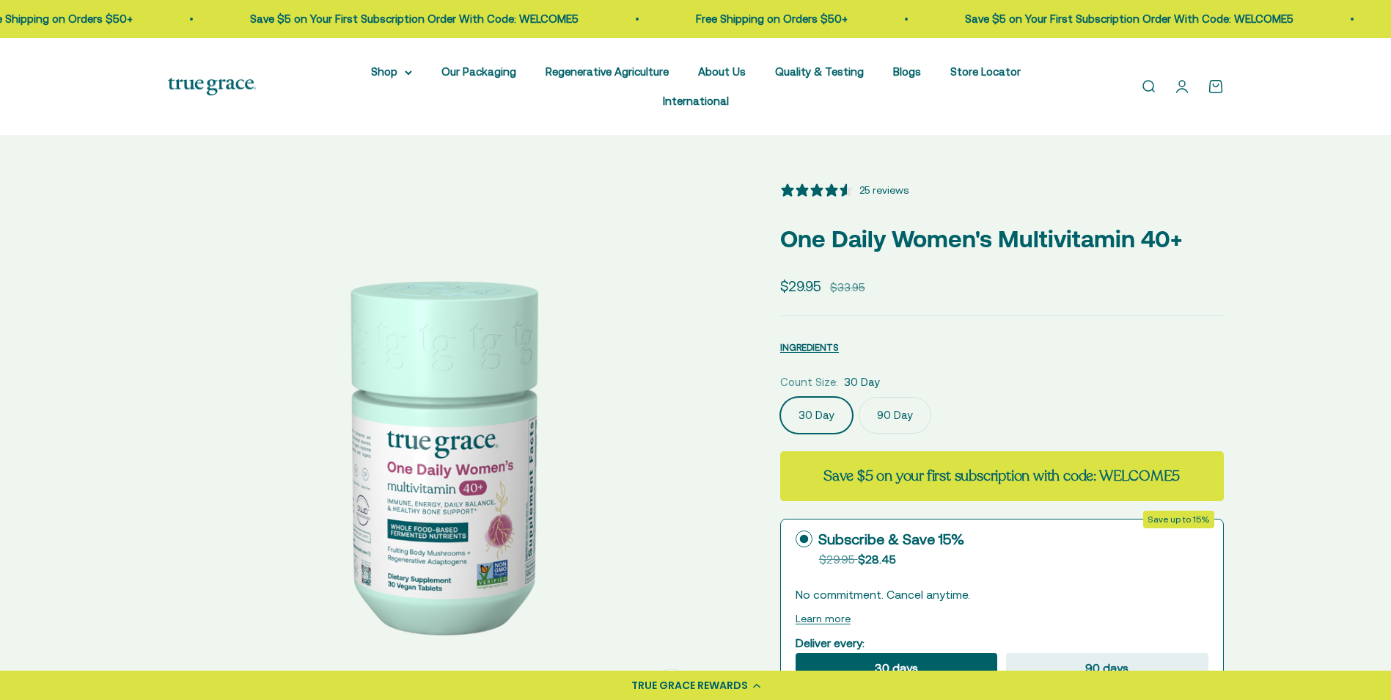
select select "3"
click at [892, 397] on label "90 Day" at bounding box center [895, 415] width 73 height 37
click at [780, 396] on input "90 Day" at bounding box center [780, 396] width 1 height 1
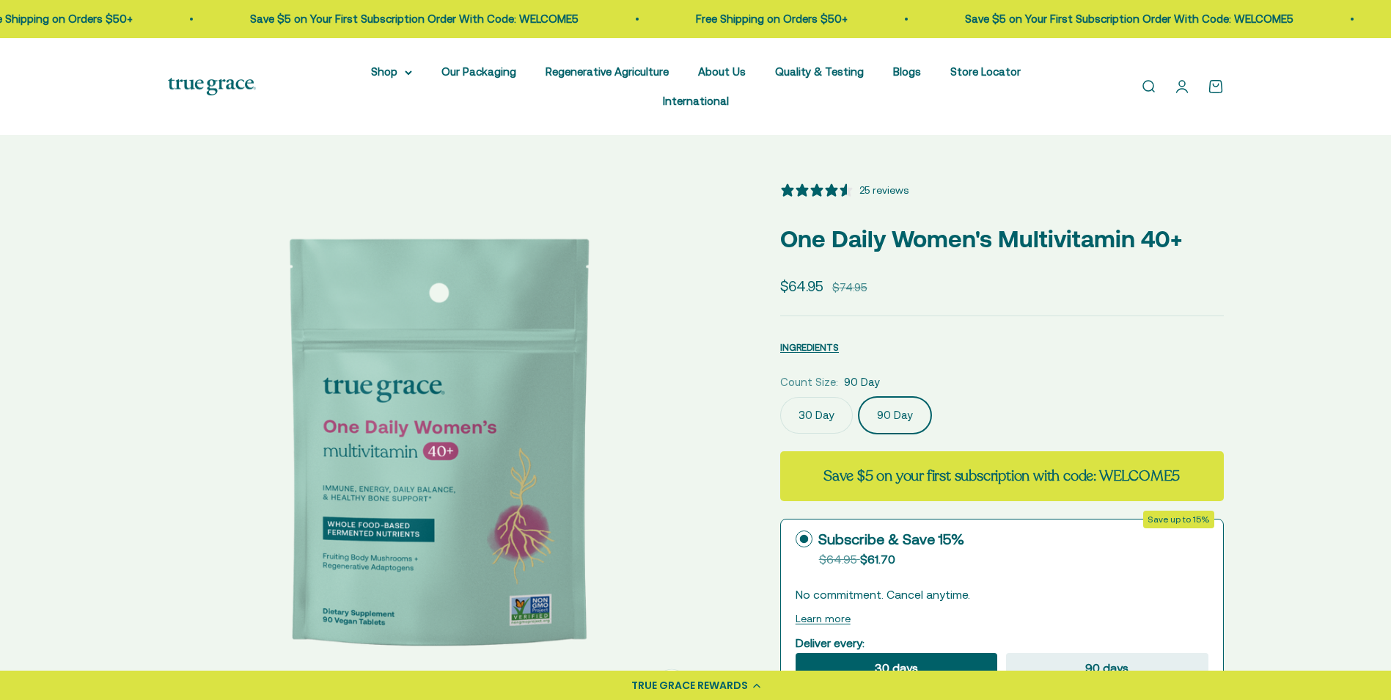
click at [820, 397] on label "30 Day" at bounding box center [816, 415] width 73 height 37
click at [780, 396] on input "30 Day" at bounding box center [780, 396] width 1 height 1
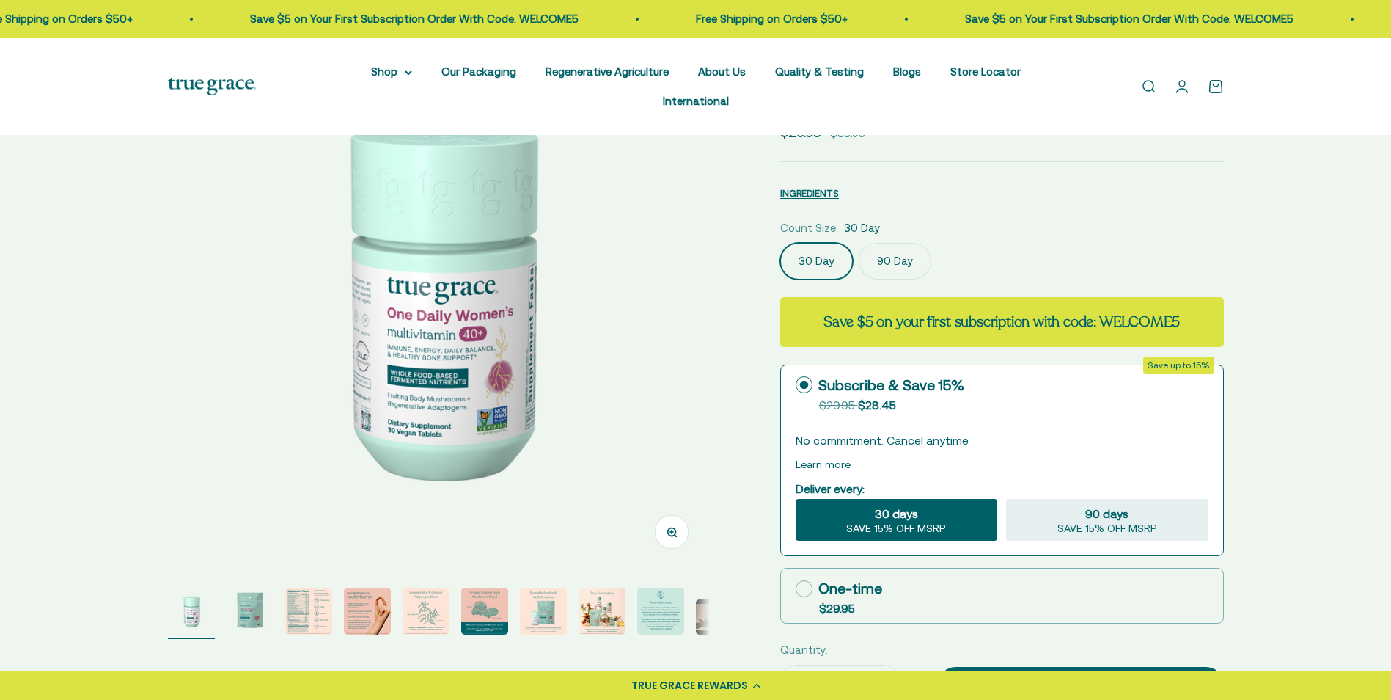
scroll to position [220, 0]
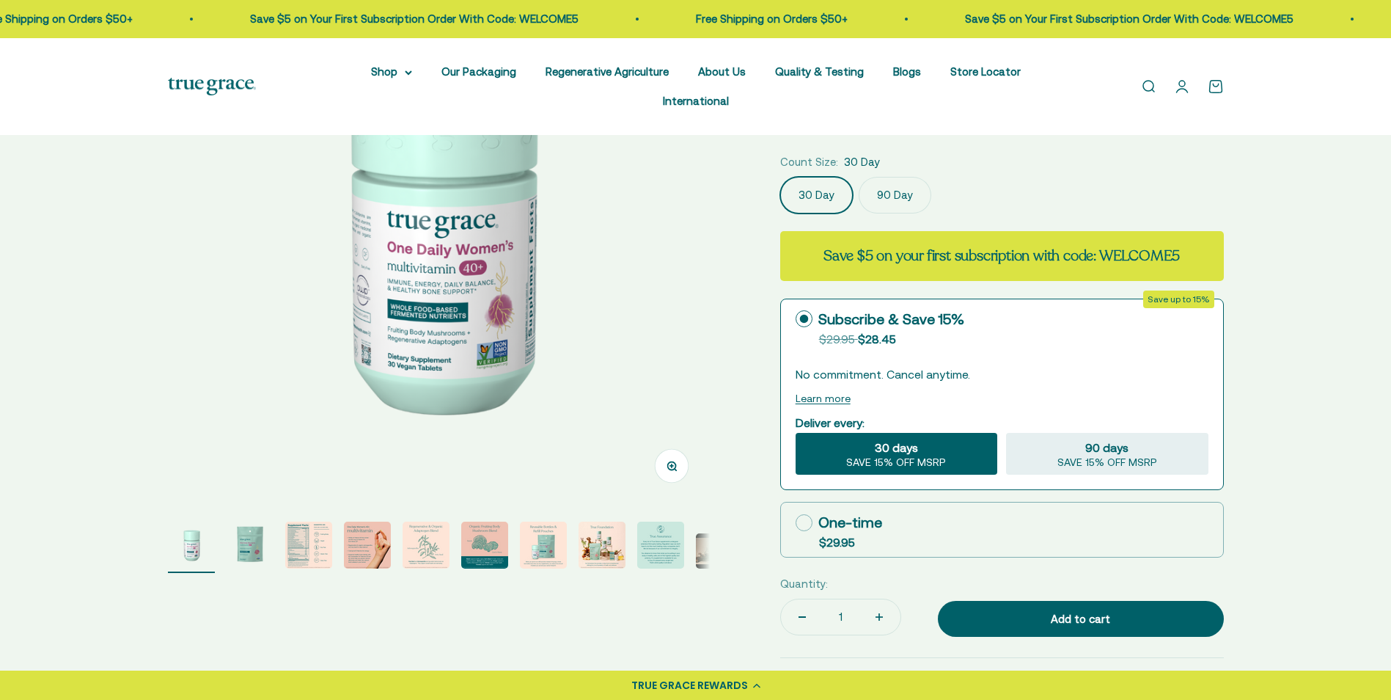
click at [794, 502] on label "One-time $29.95" at bounding box center [1002, 529] width 442 height 54
click at [795, 522] on input "One-time $29.95" at bounding box center [795, 522] width 1 height 1
radio input "true"
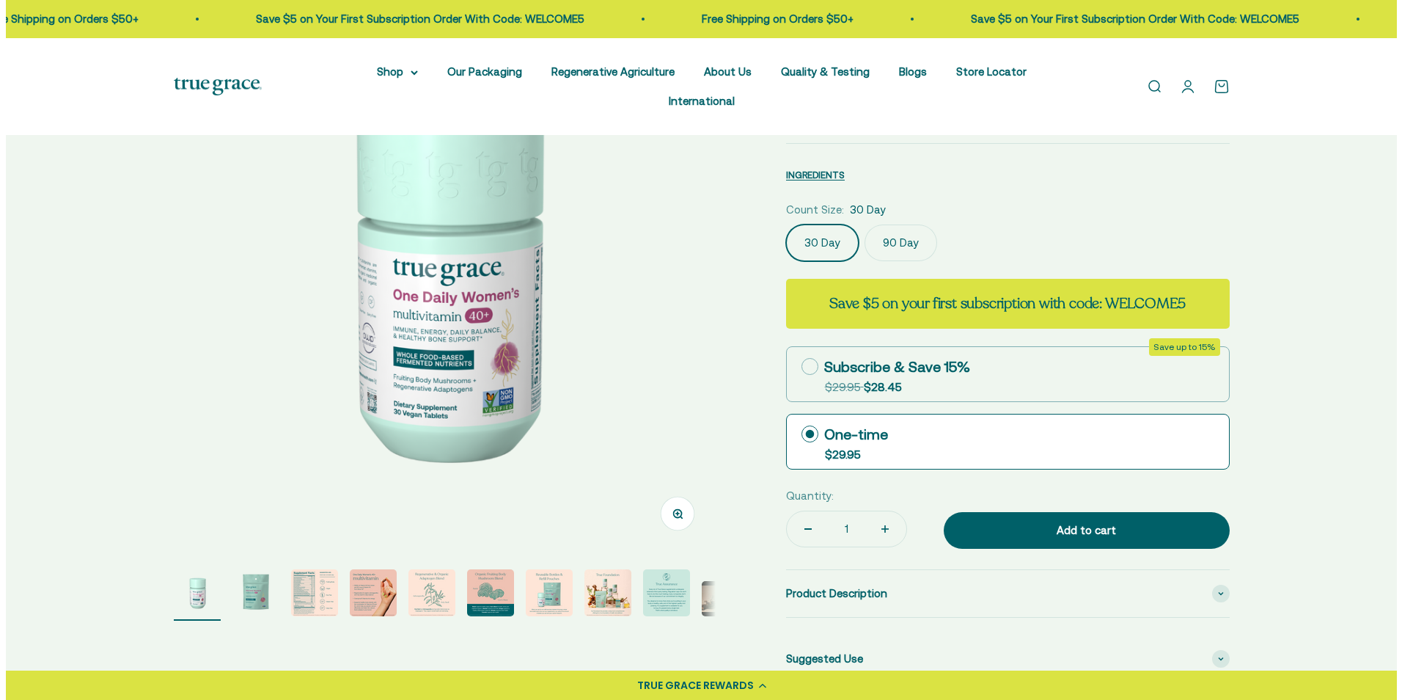
scroll to position [147, 0]
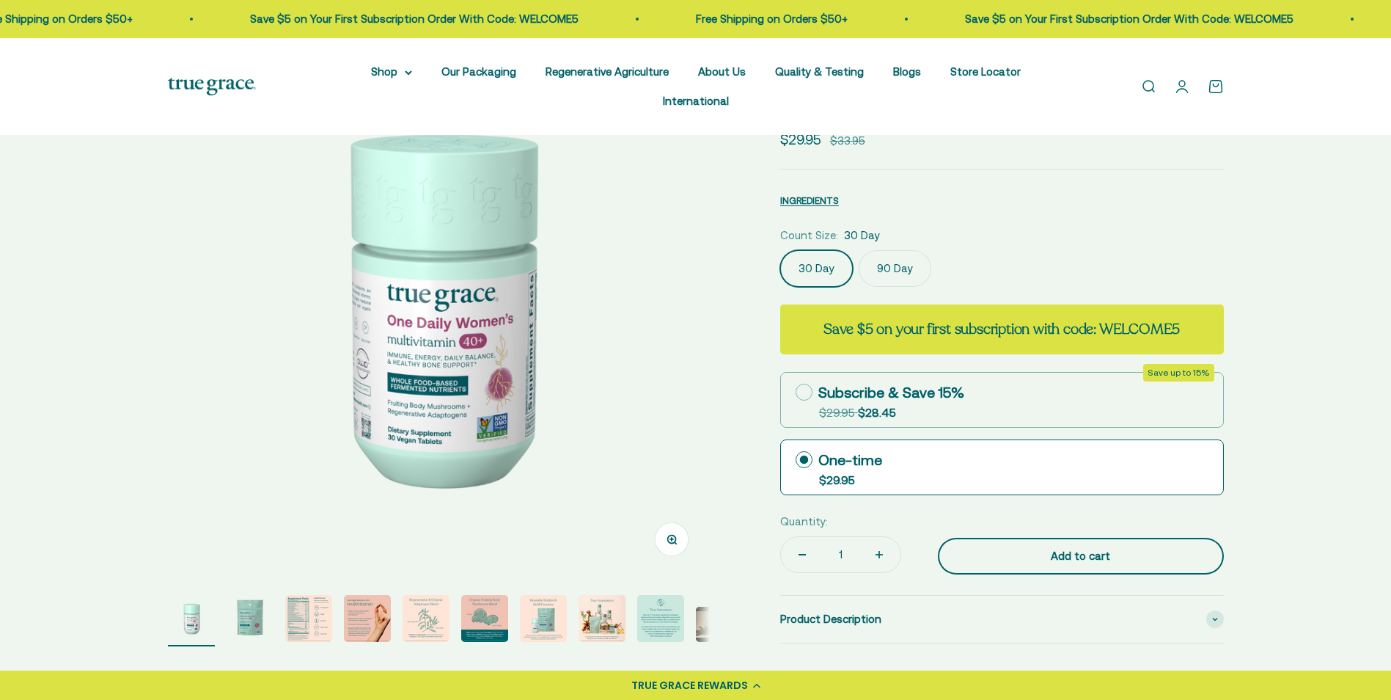
click at [1108, 547] on div "Add to cart" at bounding box center [1080, 556] width 227 height 18
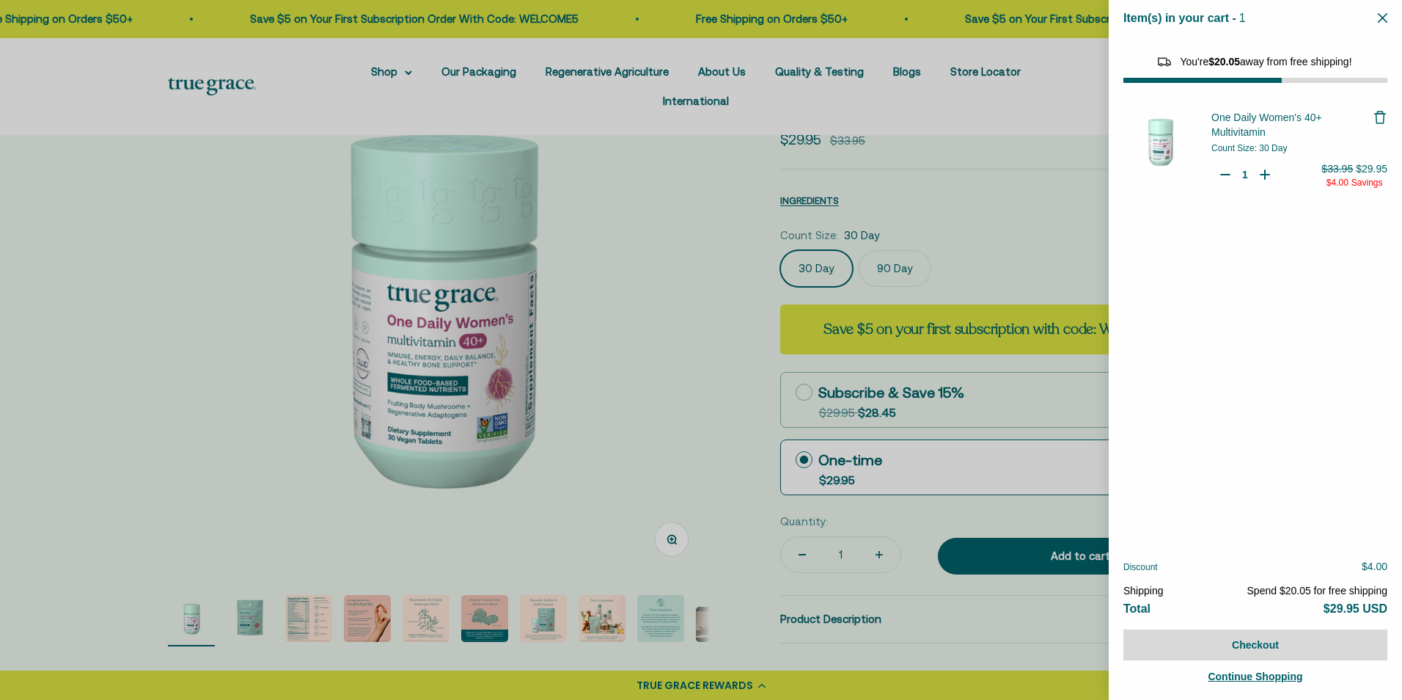
click at [1237, 678] on span "Continue Shopping" at bounding box center [1255, 676] width 95 height 12
select select "46108681896150"
select select "40055698129088"
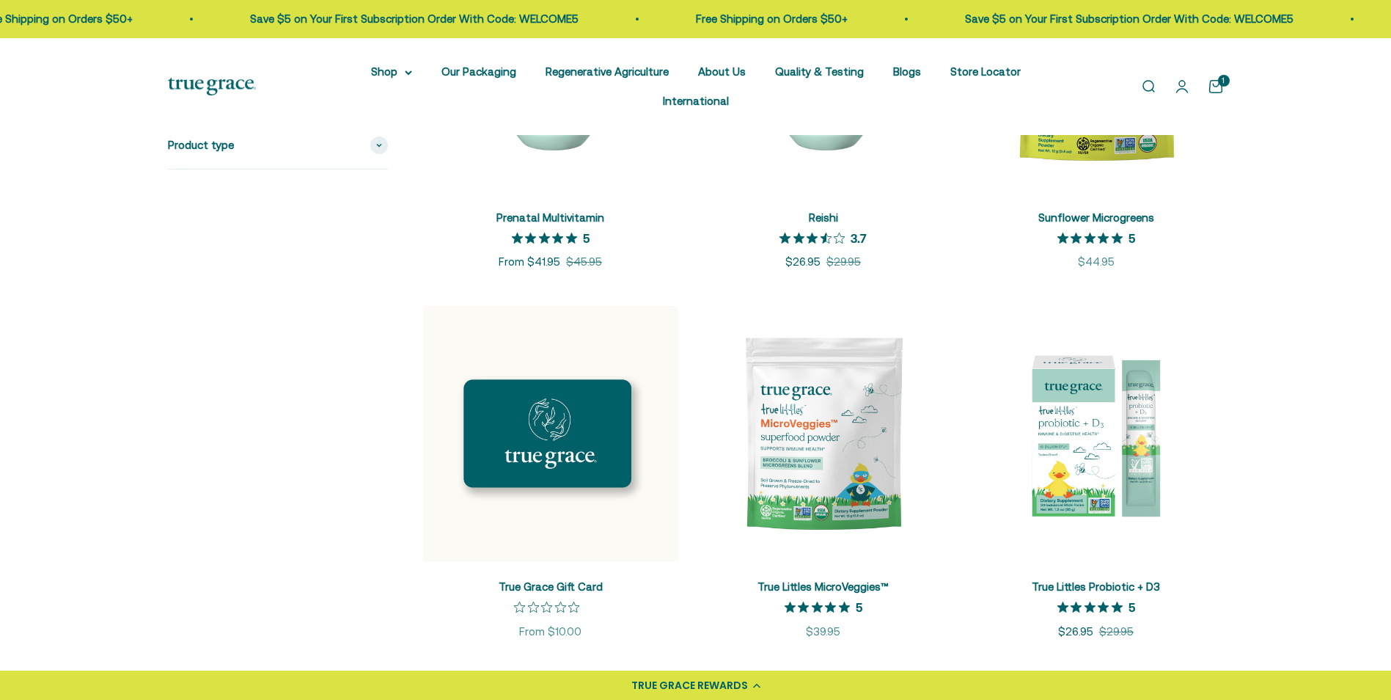
scroll to position [2273, 0]
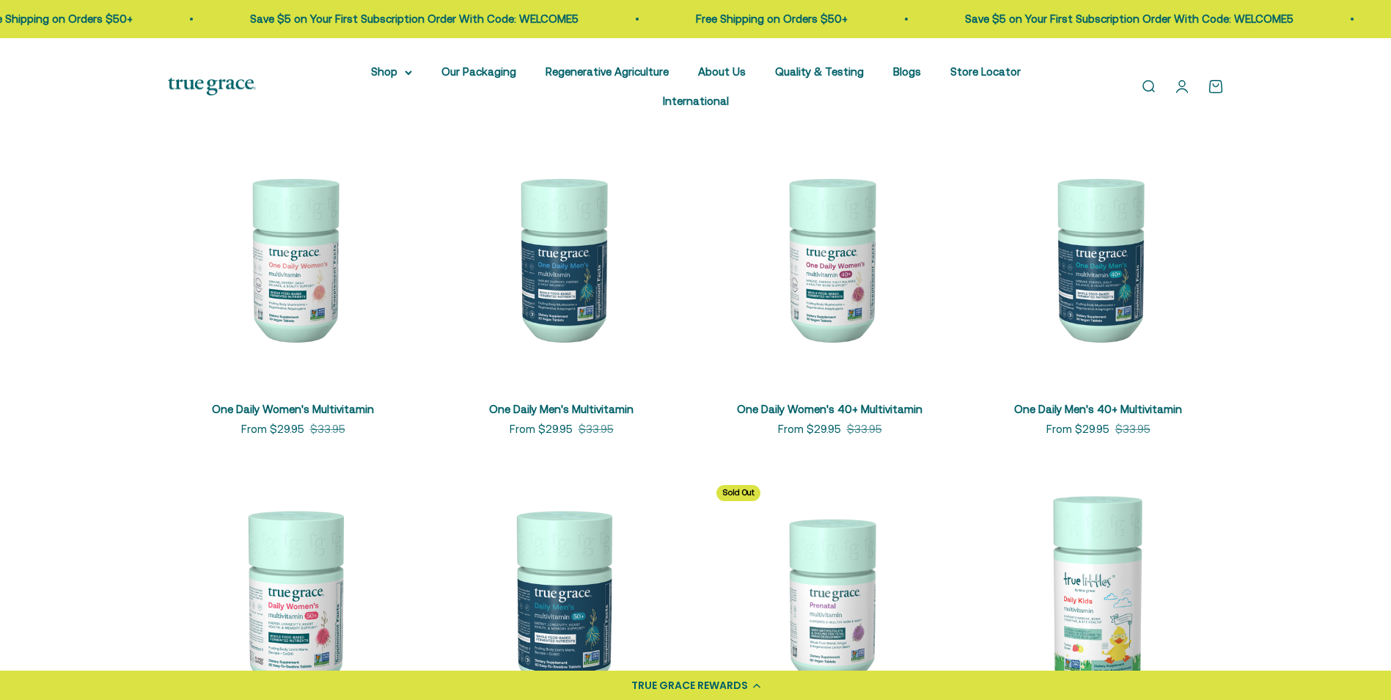
click at [1093, 546] on img at bounding box center [1098, 598] width 251 height 251
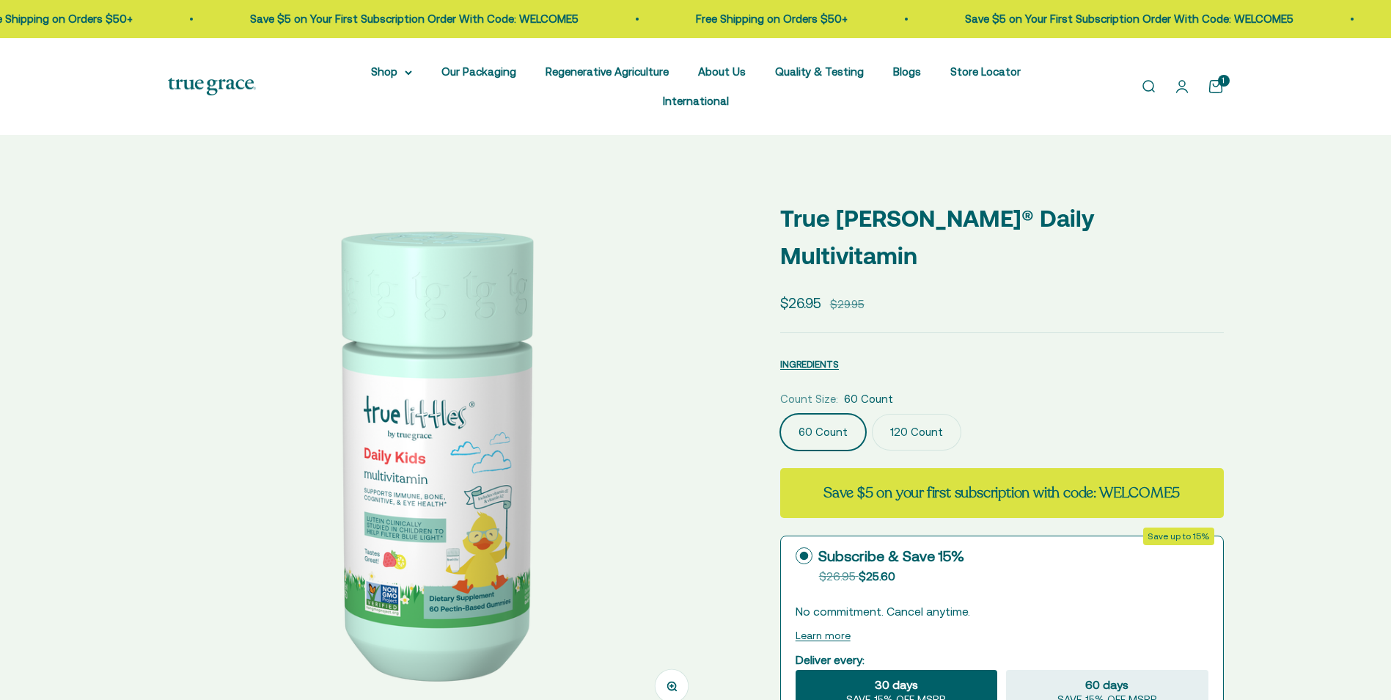
select select "3"
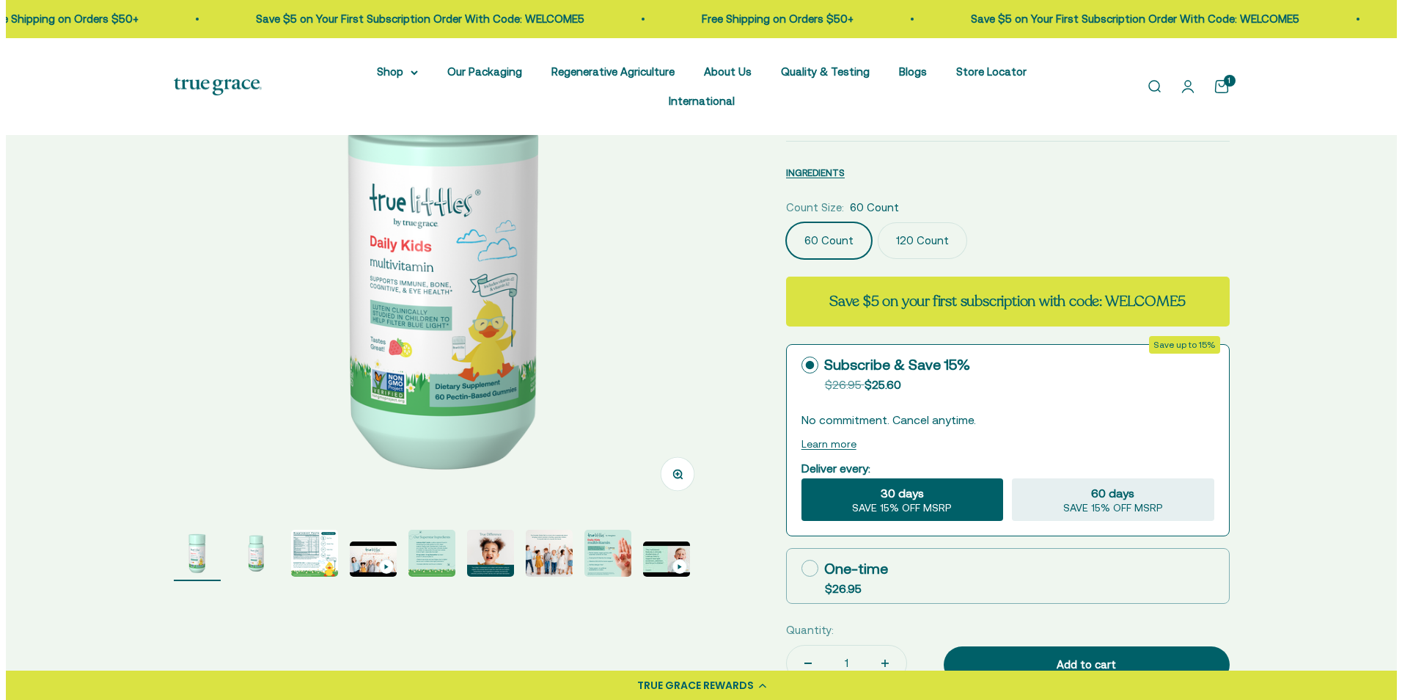
scroll to position [220, 0]
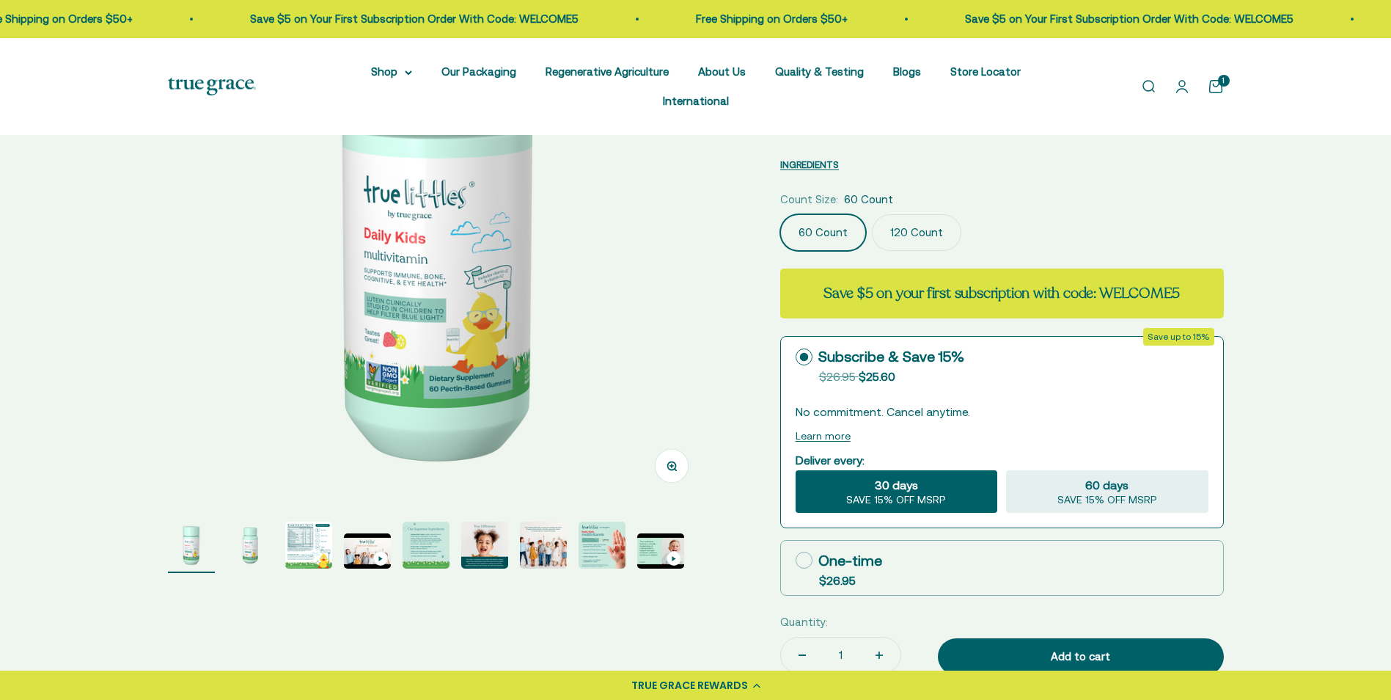
click at [792, 540] on label "One-time $26.95" at bounding box center [1002, 567] width 442 height 54
click at [795, 560] on input "One-time $26.95" at bounding box center [795, 560] width 1 height 1
radio input "true"
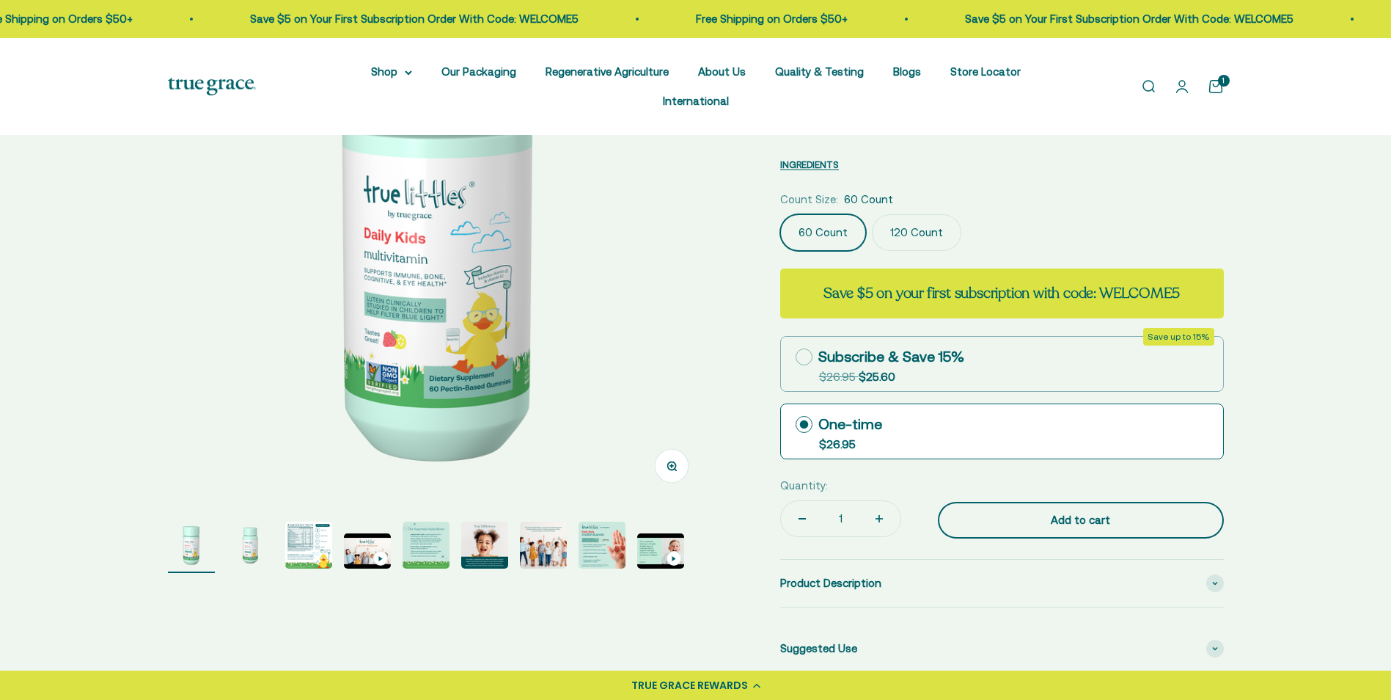
click at [1046, 511] on div "Add to cart" at bounding box center [1080, 520] width 227 height 18
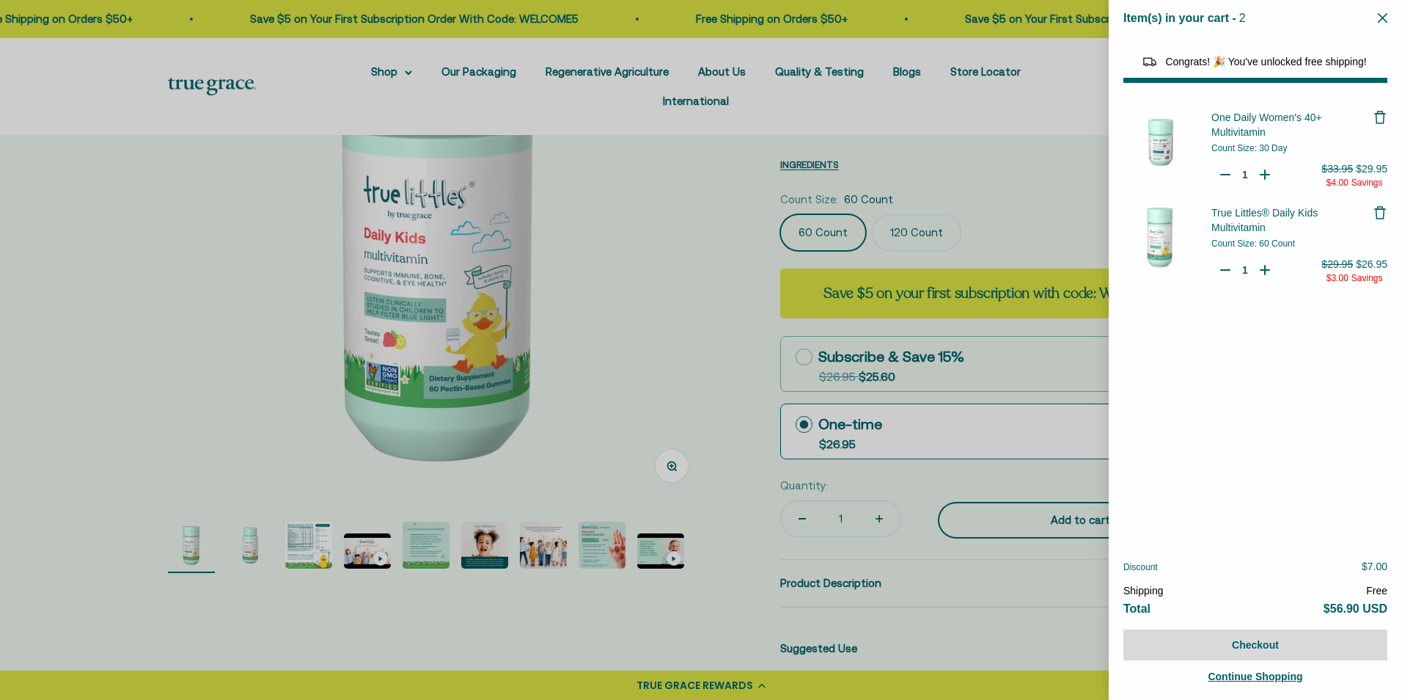
select select "46108681896150"
select select "40055698129088"
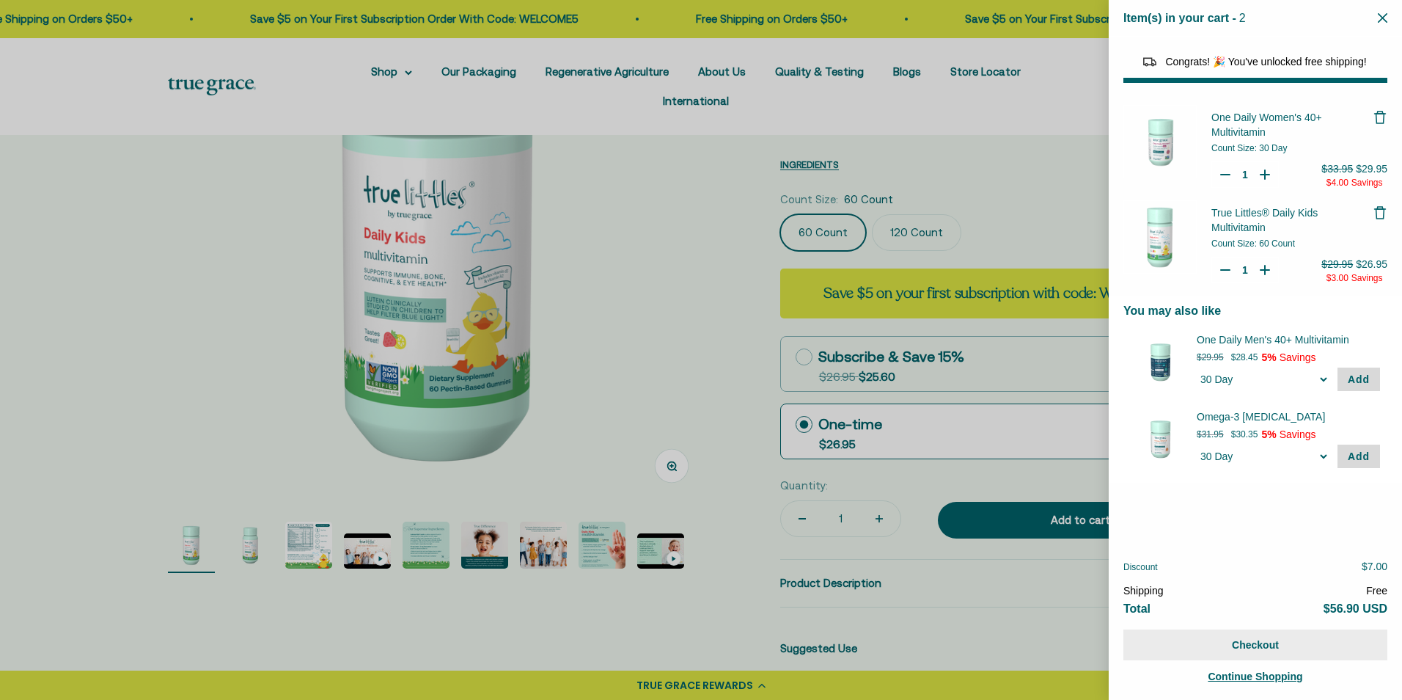
click at [1258, 651] on button "Checkout" at bounding box center [1255, 644] width 264 height 31
